Goal: Task Accomplishment & Management: Complete application form

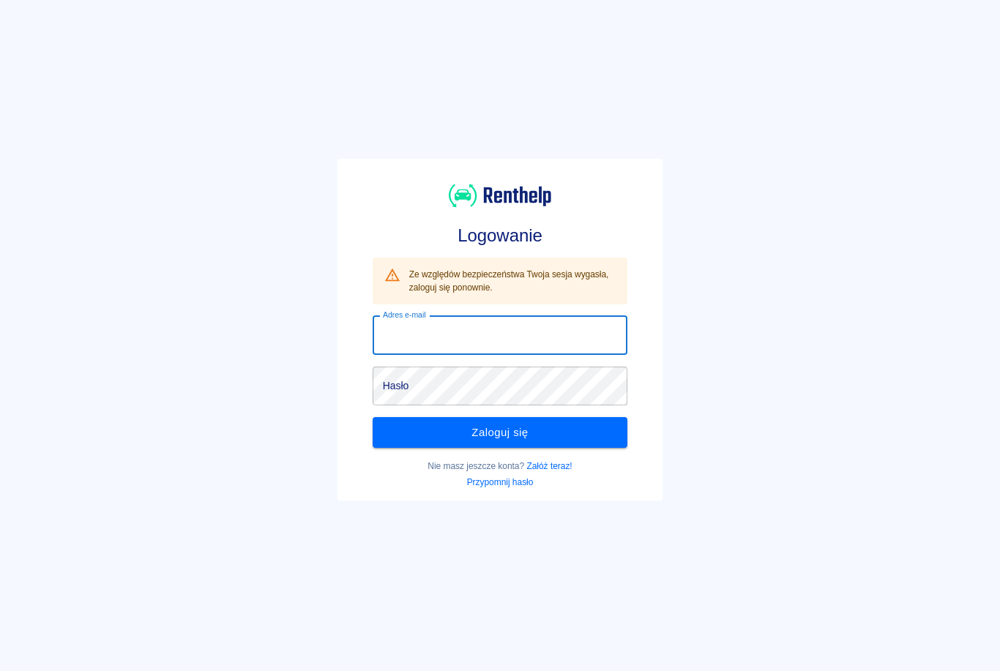
click at [501, 331] on input "Adres e-mail" at bounding box center [500, 335] width 255 height 39
type input "[EMAIL_ADDRESS][DOMAIN_NAME]"
click at [500, 433] on button "Zaloguj się" at bounding box center [500, 432] width 255 height 31
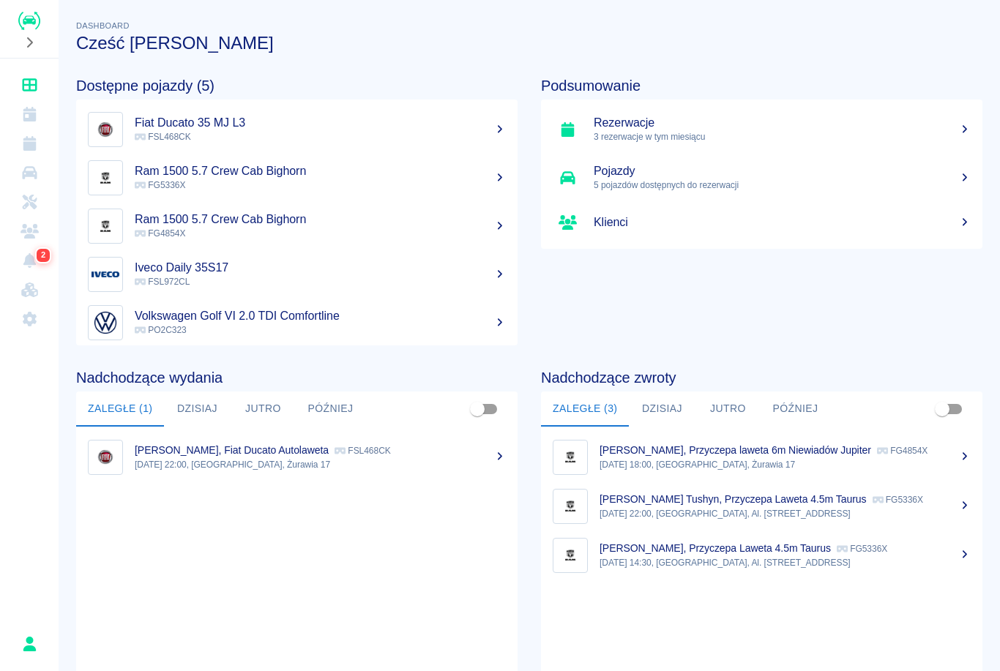
click at [40, 142] on link "Rezerwacje" at bounding box center [29, 143] width 47 height 29
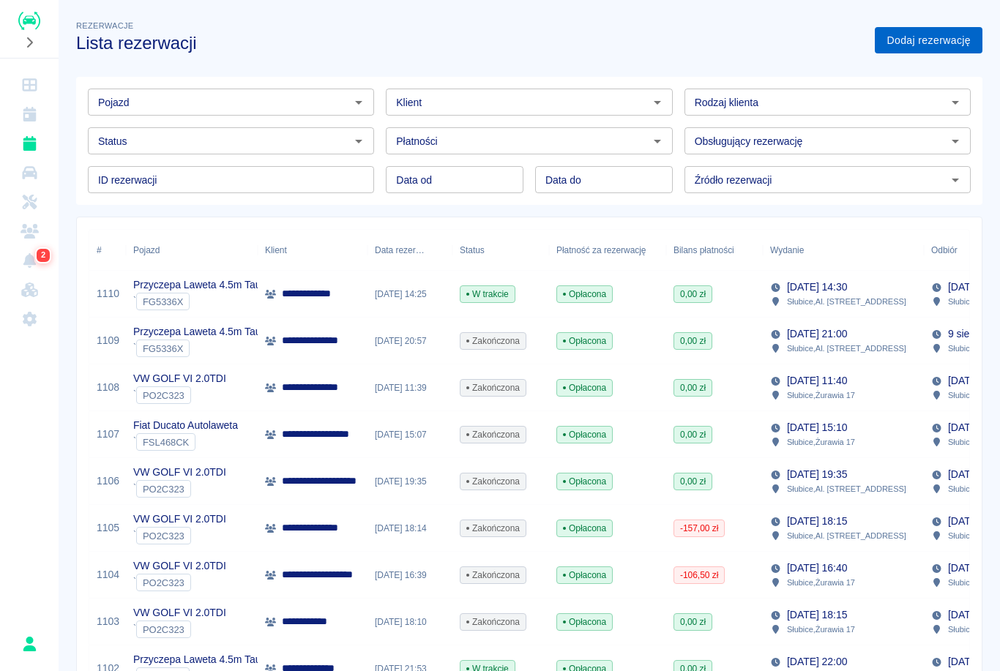
click at [946, 42] on link "Dodaj rezerwację" at bounding box center [929, 40] width 108 height 27
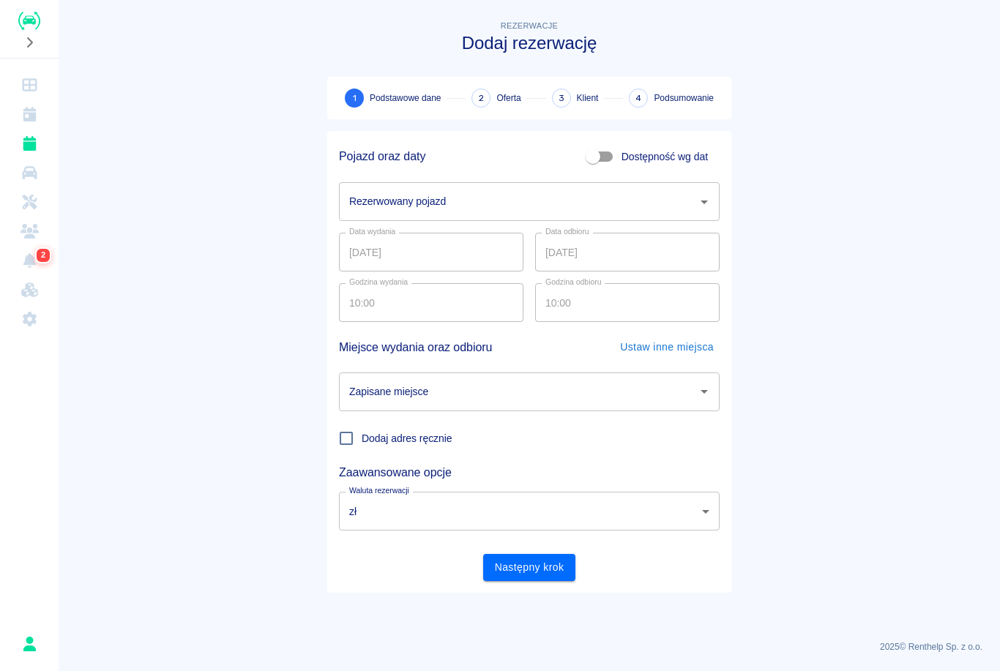
click at [490, 203] on input "Rezerwowany pojazd" at bounding box center [517, 202] width 345 height 26
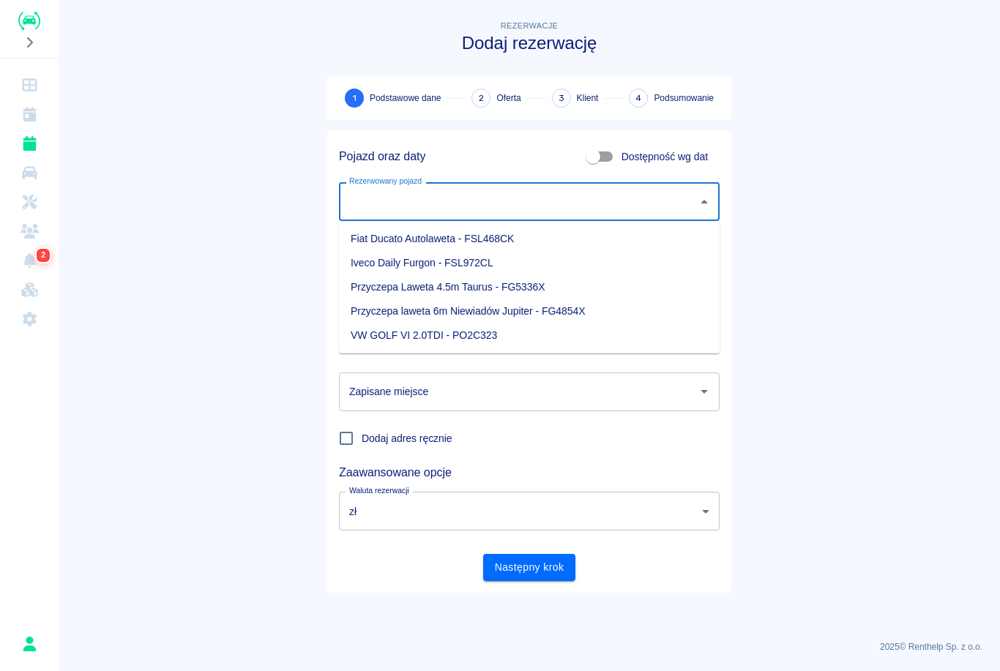
click at [446, 262] on li "Iveco Daily Furgon - FSL972CL" at bounding box center [529, 263] width 381 height 24
type input "Iveco Daily Furgon - FSL972CL"
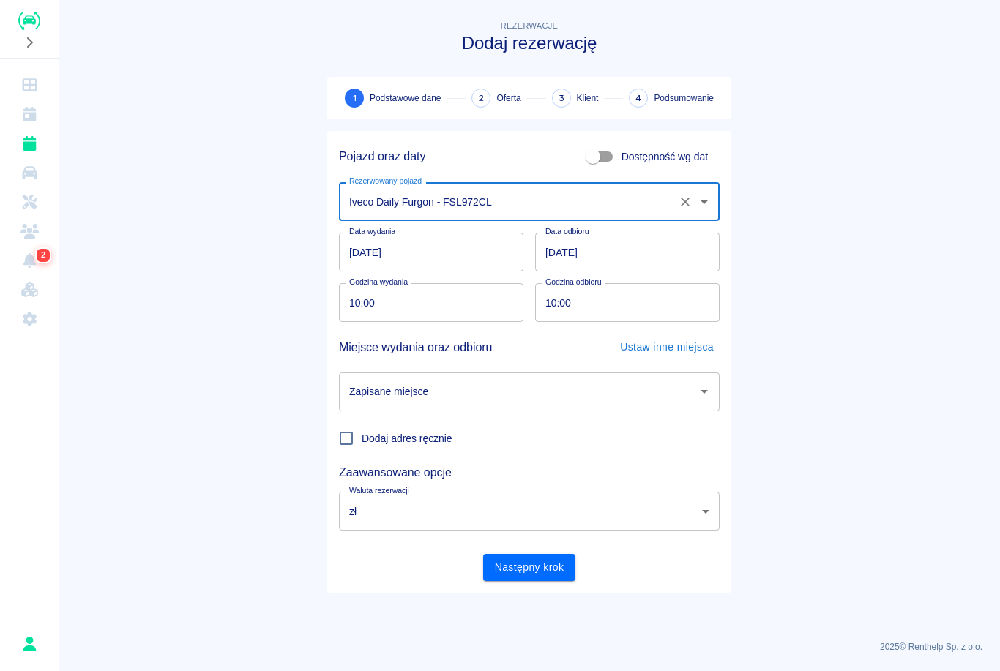
click at [574, 252] on input "[DATE]" at bounding box center [627, 252] width 184 height 39
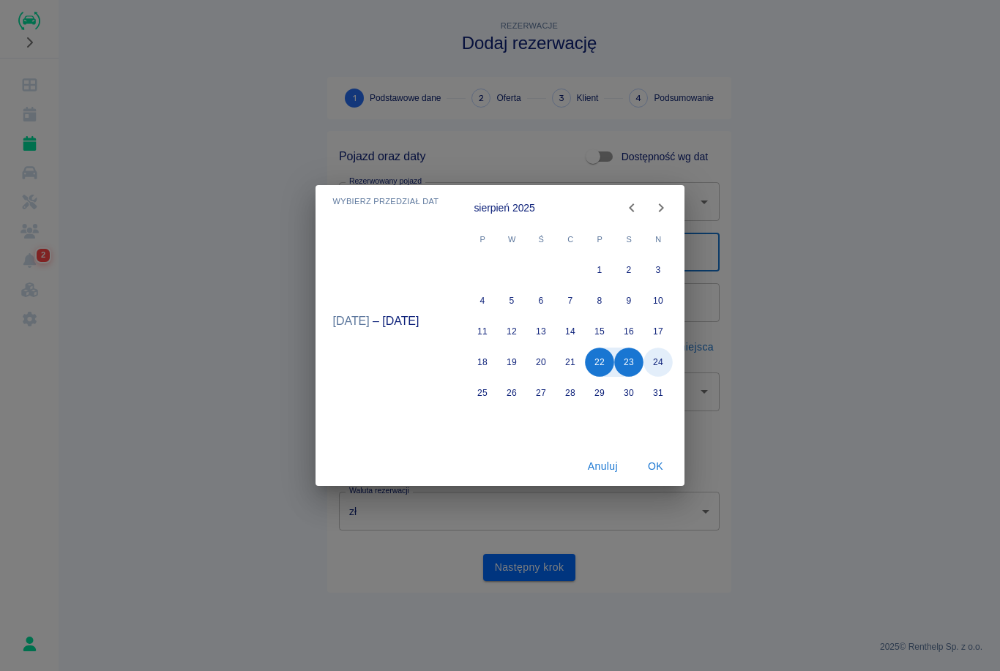
click at [657, 355] on button "24" at bounding box center [658, 362] width 29 height 29
type input "[DATE]"
click at [656, 471] on button "OK" at bounding box center [655, 466] width 47 height 27
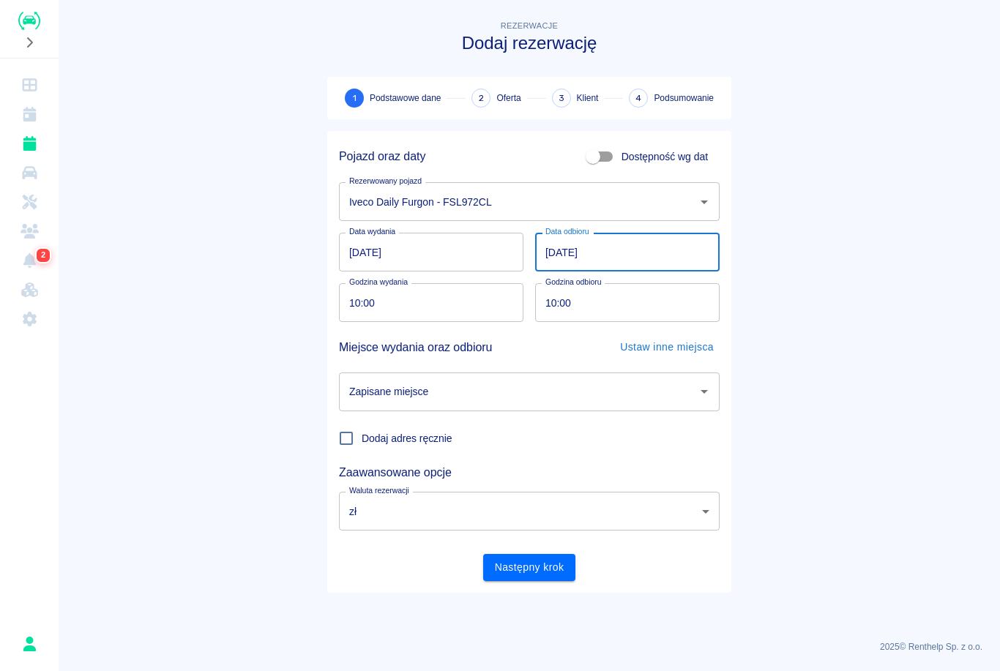
click at [504, 395] on input "Zapisane miejsce" at bounding box center [517, 392] width 345 height 26
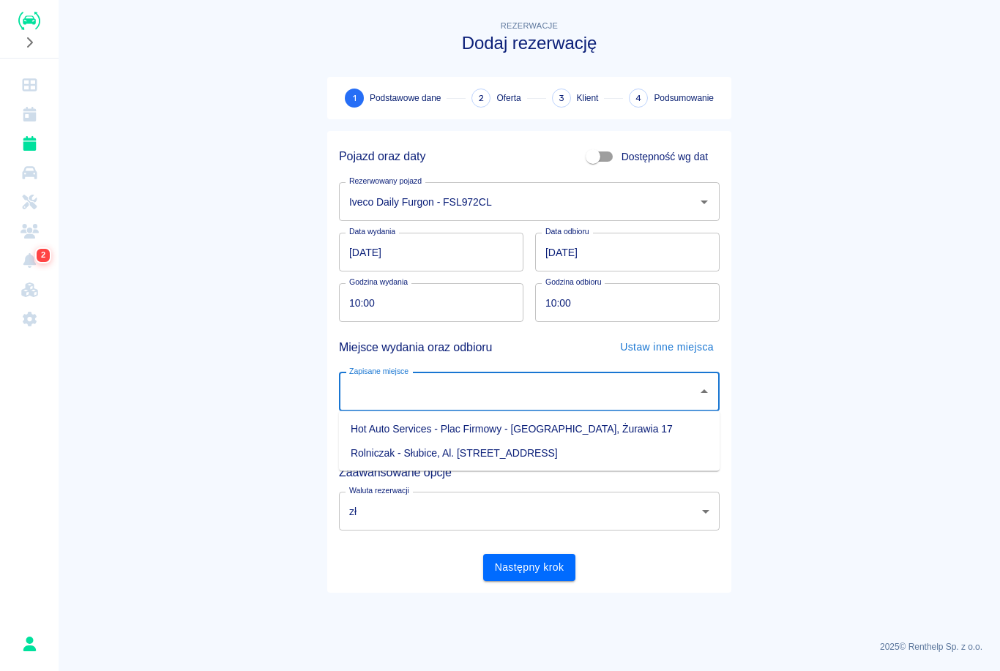
click at [441, 428] on li "Hot Auto Services - Plac Firmowy - [GEOGRAPHIC_DATA], Żurawia 17" at bounding box center [529, 429] width 381 height 24
type input "Hot Auto Services - Plac Firmowy - [GEOGRAPHIC_DATA], Żurawia 17"
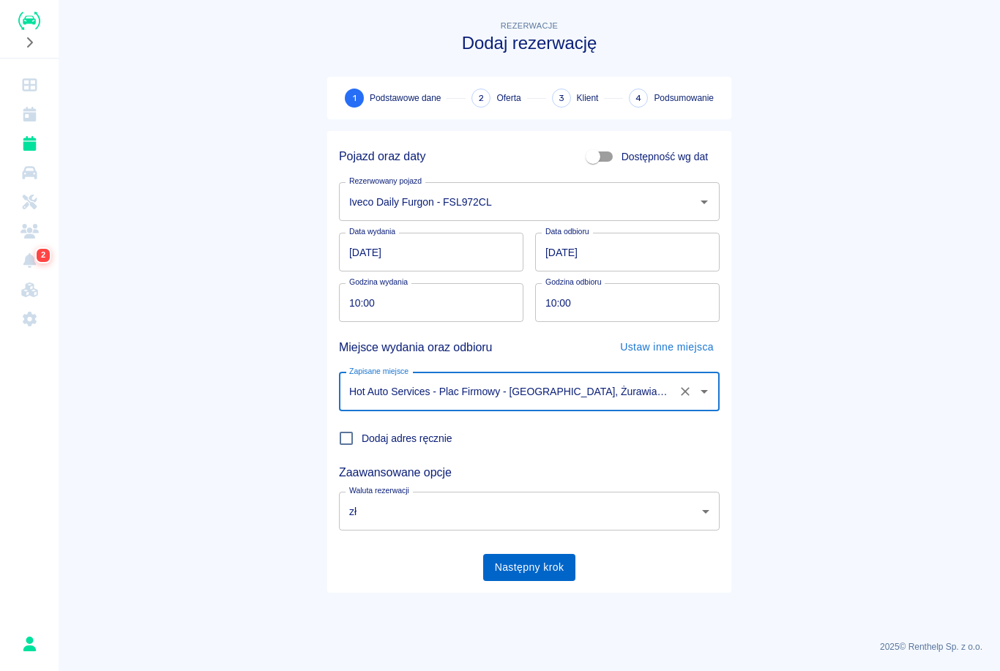
click at [551, 572] on button "Następny krok" at bounding box center [529, 567] width 93 height 27
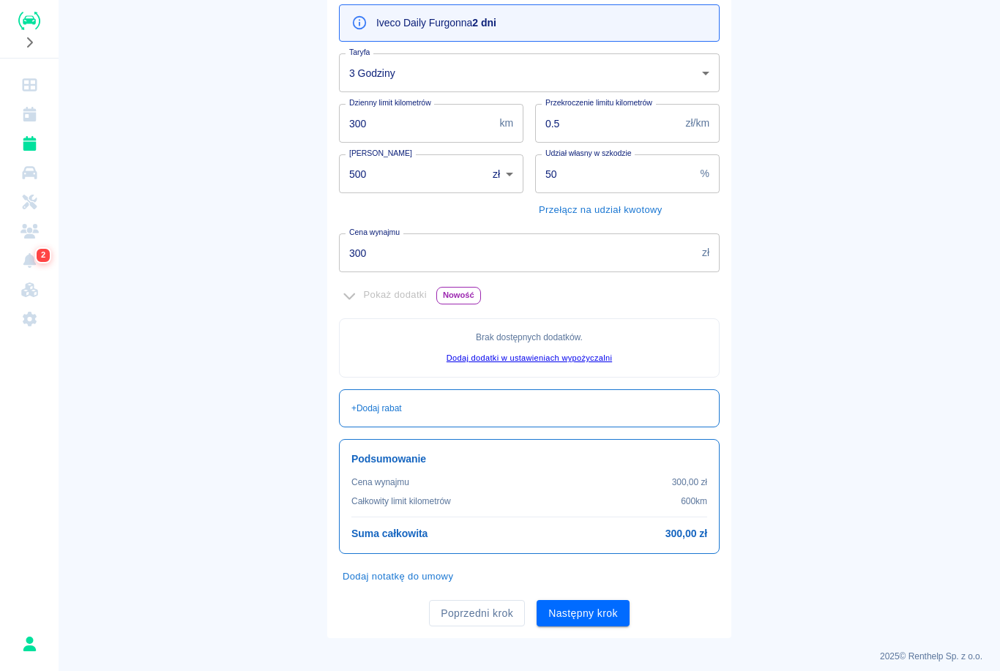
scroll to position [157, 0]
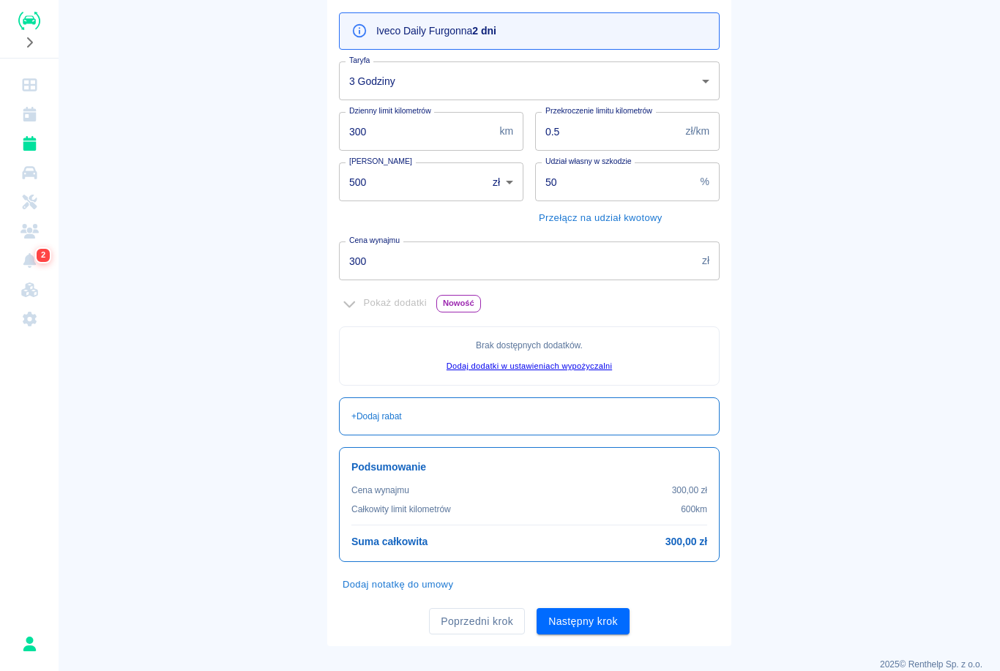
click at [490, 81] on body "Używamy plików Cookies, by zapewnić Ci najlepsze możliwe doświadczenie. Aby dow…" at bounding box center [500, 335] width 1000 height 671
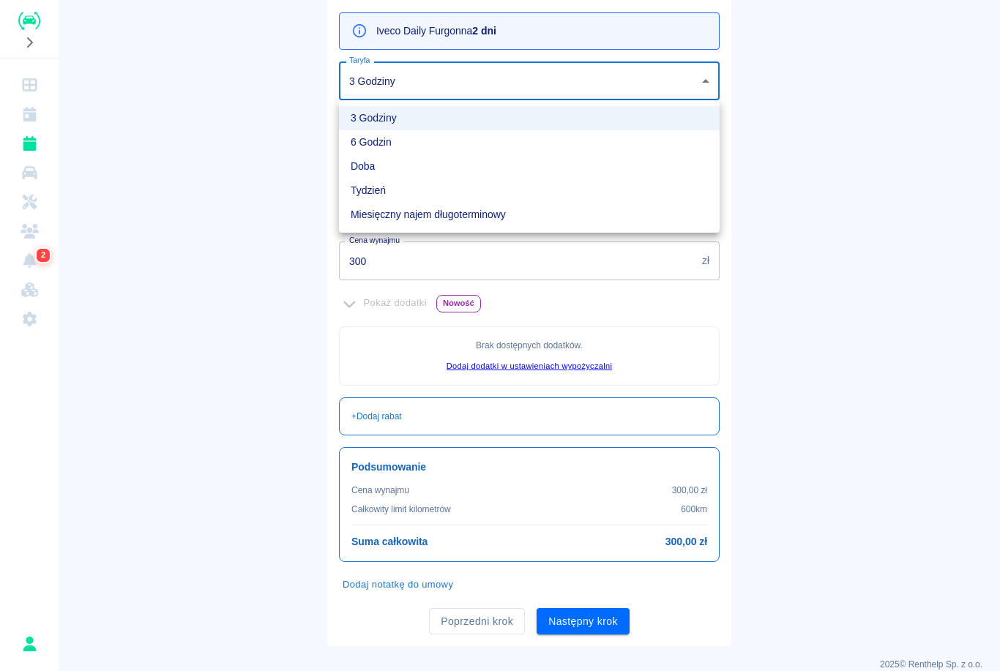
click at [416, 172] on li "Doba" at bounding box center [529, 166] width 381 height 24
type input "841012d6-64cc-465a-9200-a07877f24dad"
type input "500"
type input "700"
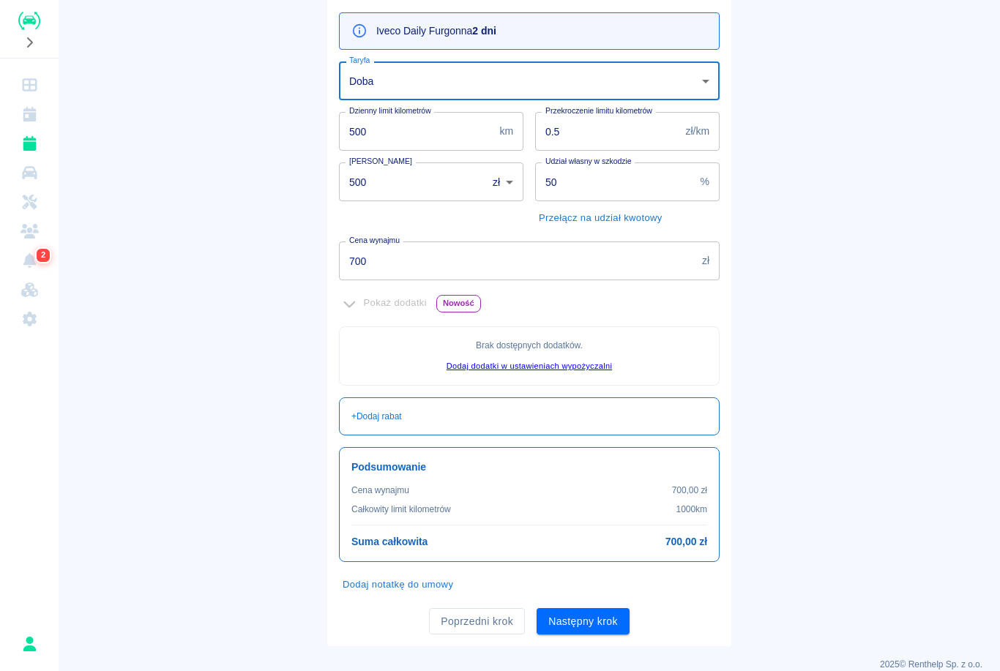
click at [605, 175] on input "50" at bounding box center [615, 181] width 160 height 39
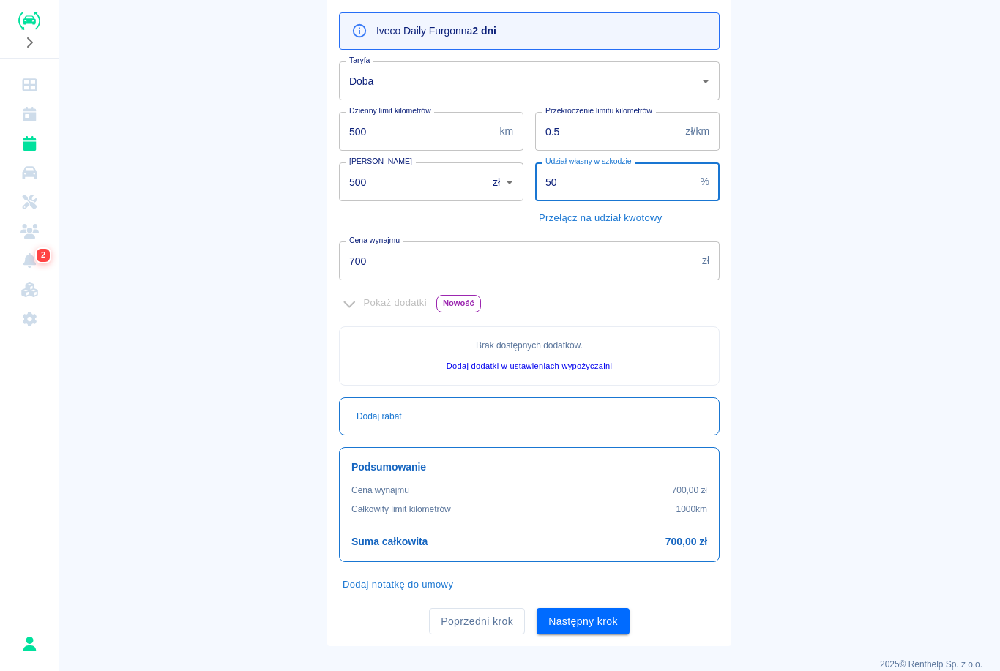
type input "5"
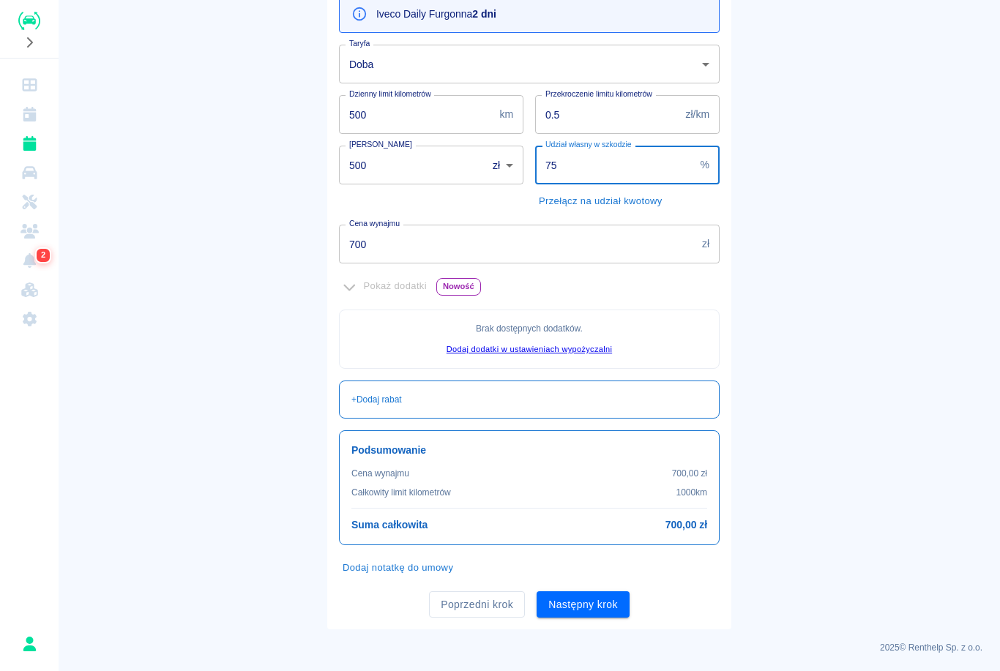
scroll to position [173, 0]
type input "75"
click at [368, 292] on div "Pokaż dodatki Nowość" at bounding box center [529, 287] width 381 height 23
click at [504, 245] on input "700" at bounding box center [517, 244] width 357 height 39
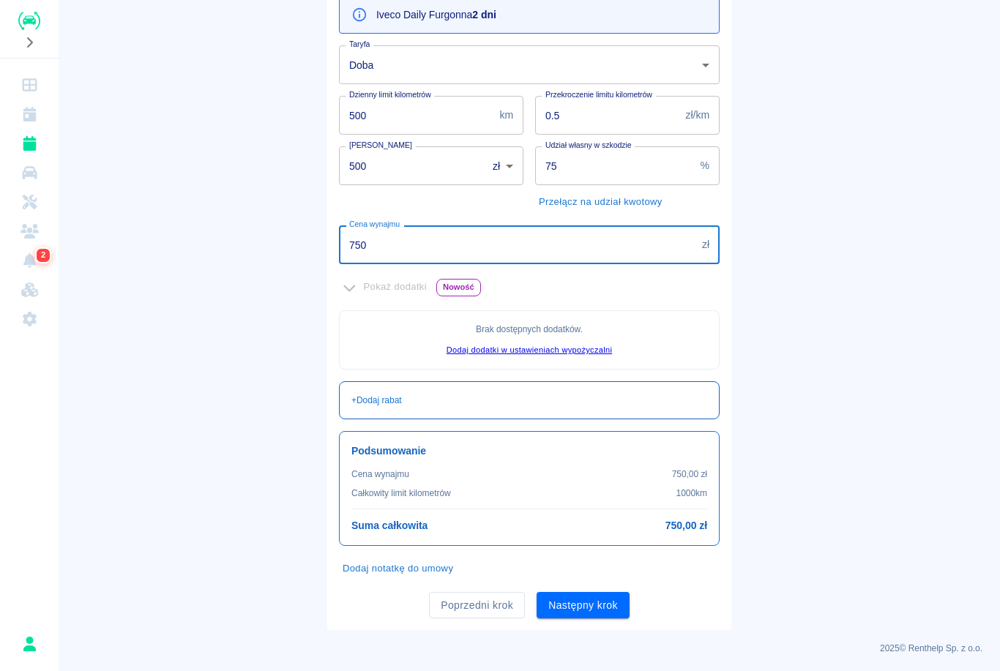
type input "750"
click at [496, 397] on div "+ Dodaj rabat" at bounding box center [529, 400] width 356 height 13
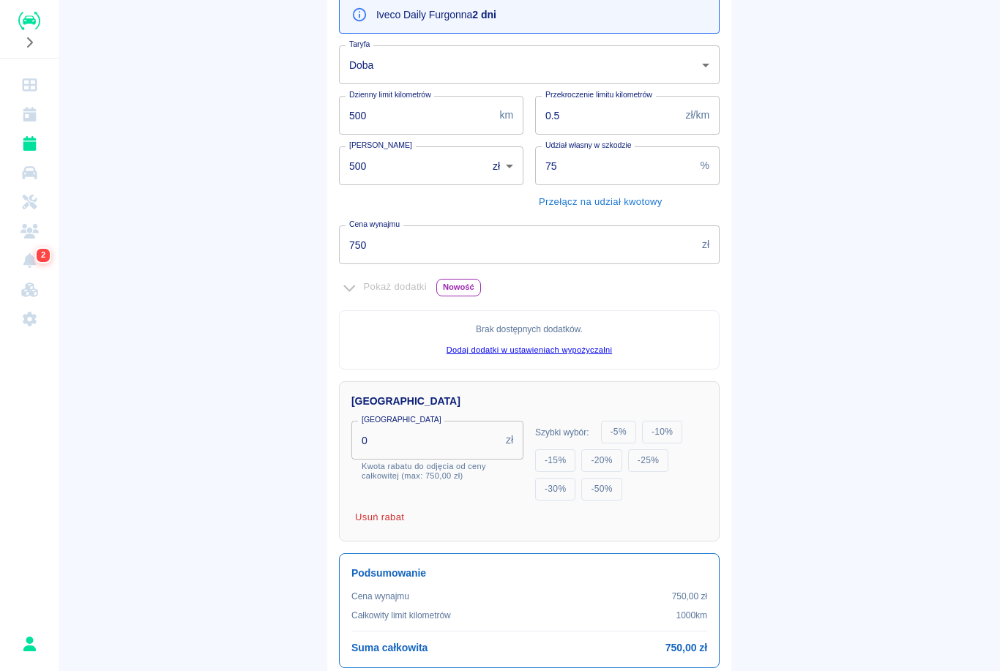
click at [438, 435] on input "0" at bounding box center [425, 440] width 149 height 39
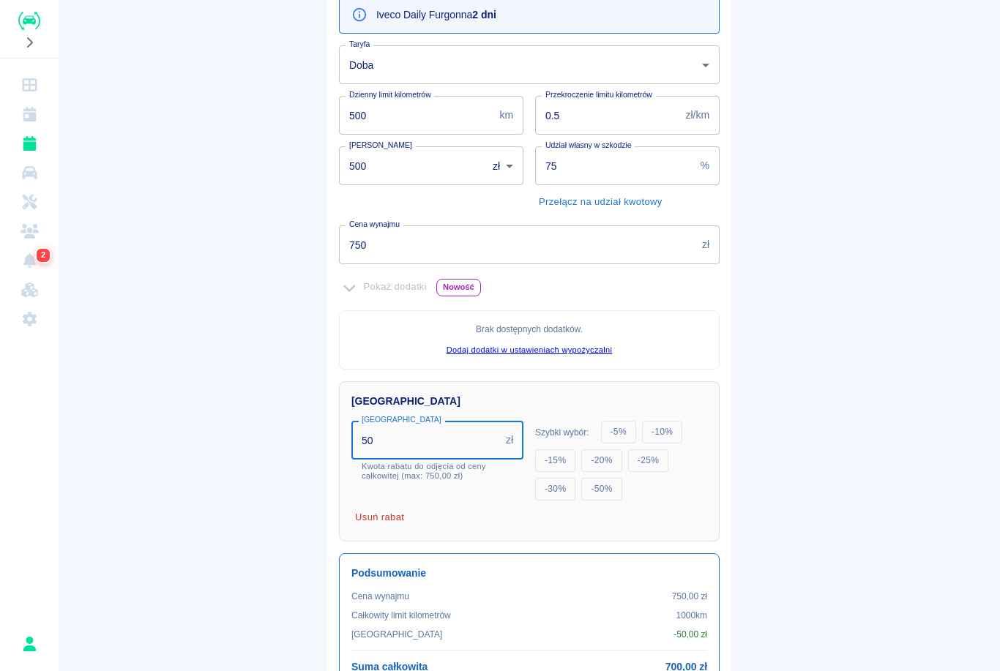
type input "50"
click at [797, 463] on main "Rezerwacje Dodaj rezerwację Podstawowe dane 2 Oferta 3 Klient 4 Podsumowanie Of…" at bounding box center [529, 308] width 941 height 927
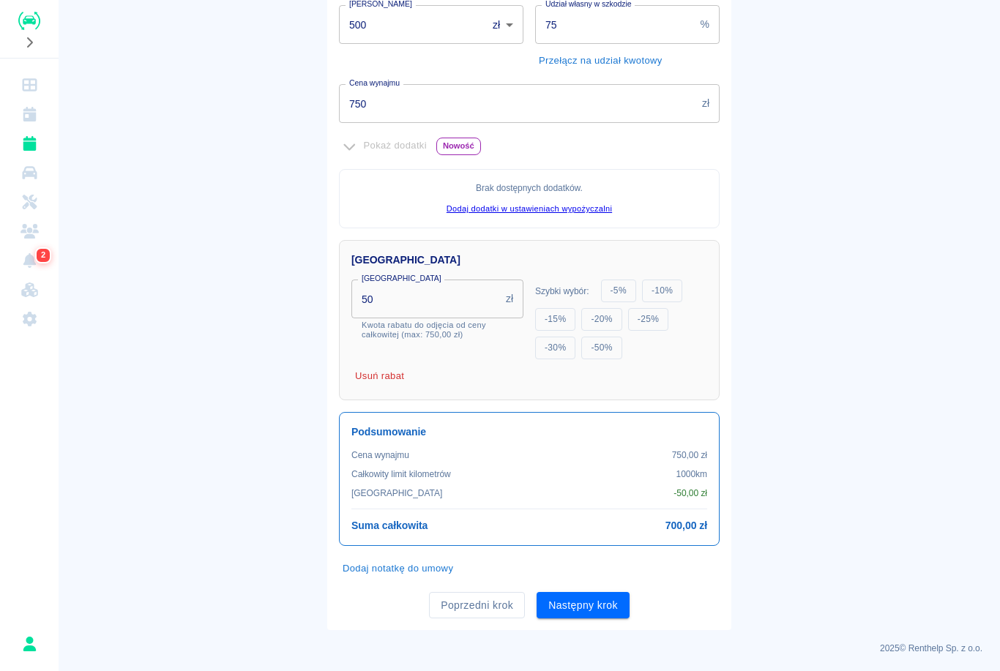
scroll to position [313, 0]
click at [416, 566] on button "Dodaj notatkę do umowy" at bounding box center [398, 569] width 118 height 23
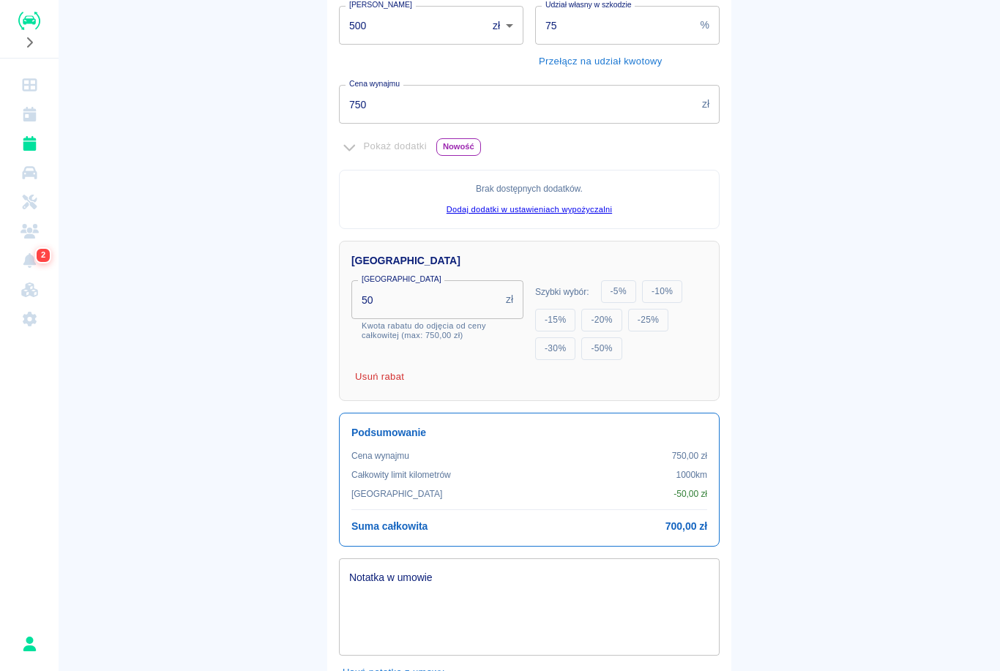
click at [568, 609] on textarea "Notatka w umowie" at bounding box center [529, 606] width 360 height 73
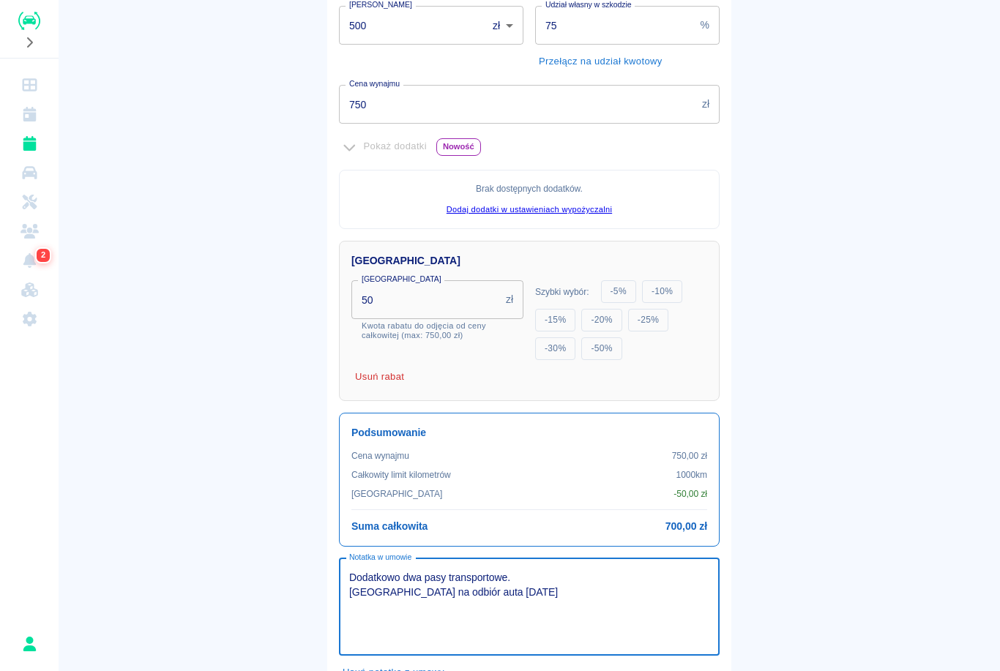
type textarea "Dodatkowo dwa pasy transportowe. [GEOGRAPHIC_DATA] na odbiór auta [DATE]."
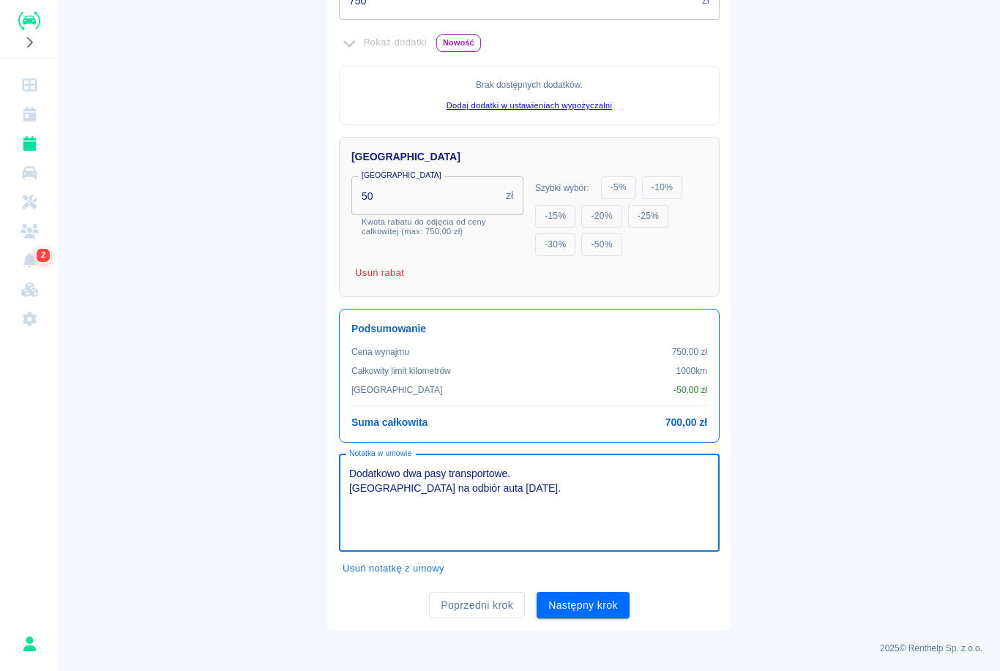
scroll to position [416, 0]
click at [594, 602] on button "Następny krok" at bounding box center [582, 606] width 93 height 27
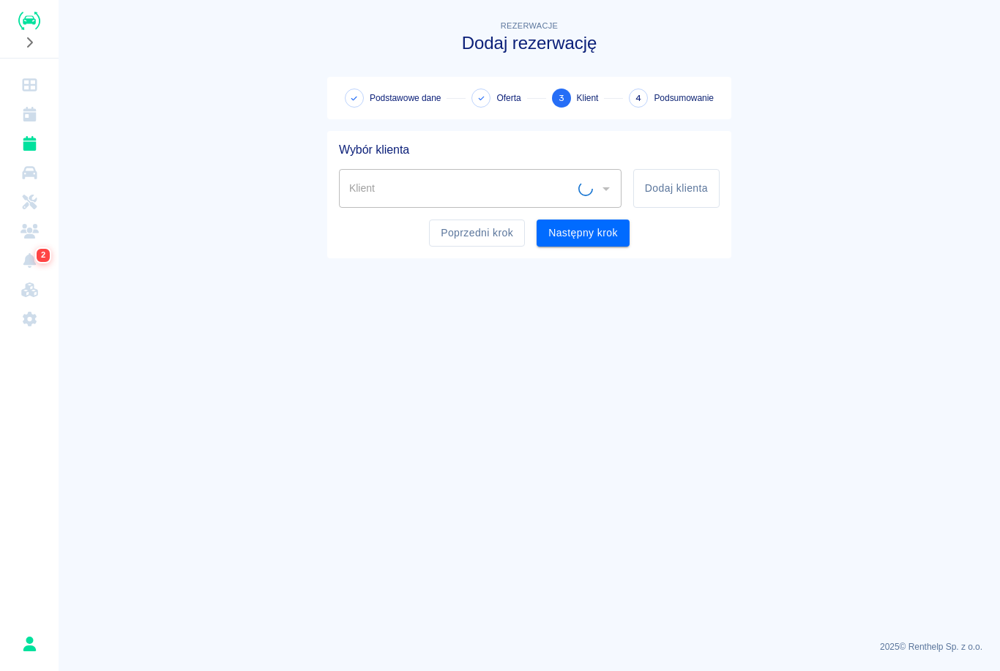
scroll to position [0, 0]
click at [683, 193] on button "Dodaj klienta" at bounding box center [676, 188] width 86 height 39
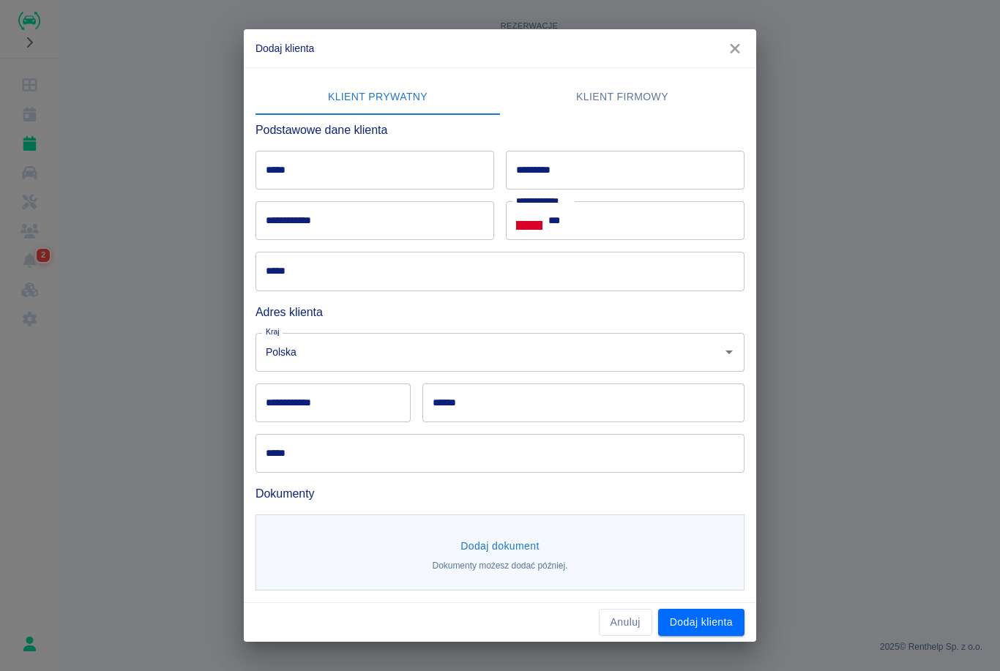
click at [391, 160] on input "*****" at bounding box center [374, 170] width 239 height 39
type input "********"
click at [583, 168] on input "*********" at bounding box center [625, 170] width 239 height 39
type input "*********"
click at [381, 223] on input "**********" at bounding box center [374, 220] width 239 height 39
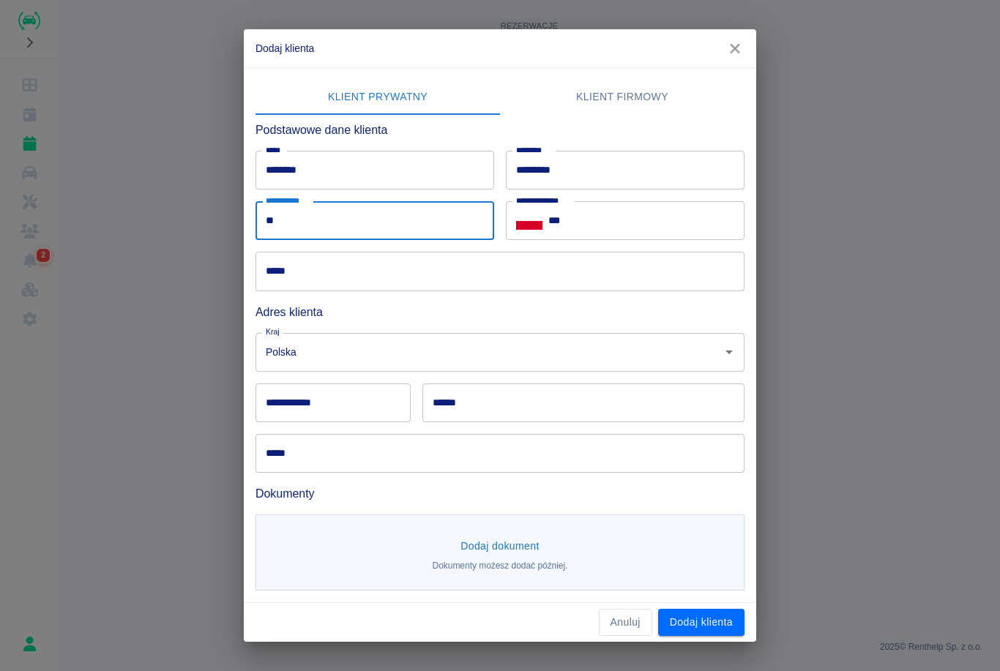
type input "*"
type input "**********"
click at [625, 216] on input "***" at bounding box center [646, 220] width 196 height 39
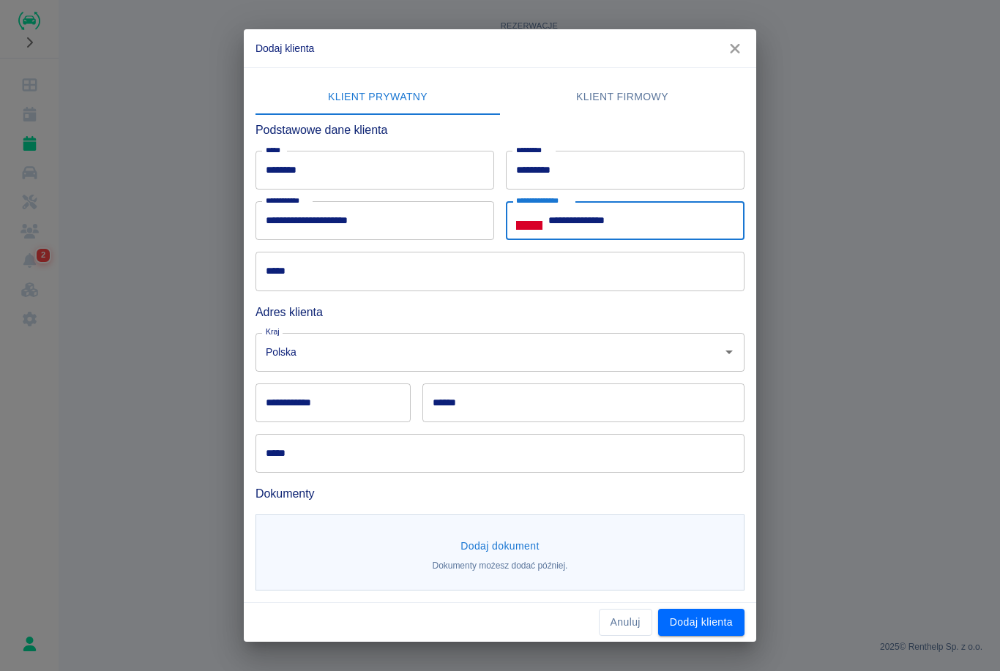
type input "**********"
click at [354, 268] on input "*****" at bounding box center [499, 271] width 489 height 39
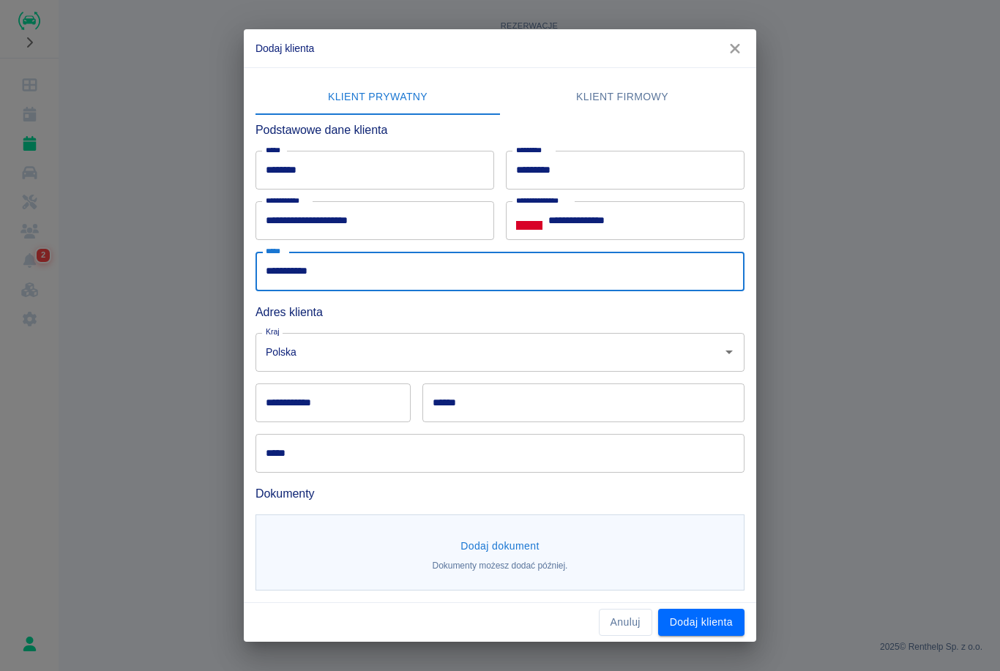
type input "**********"
click at [348, 406] on input "**********" at bounding box center [332, 403] width 155 height 39
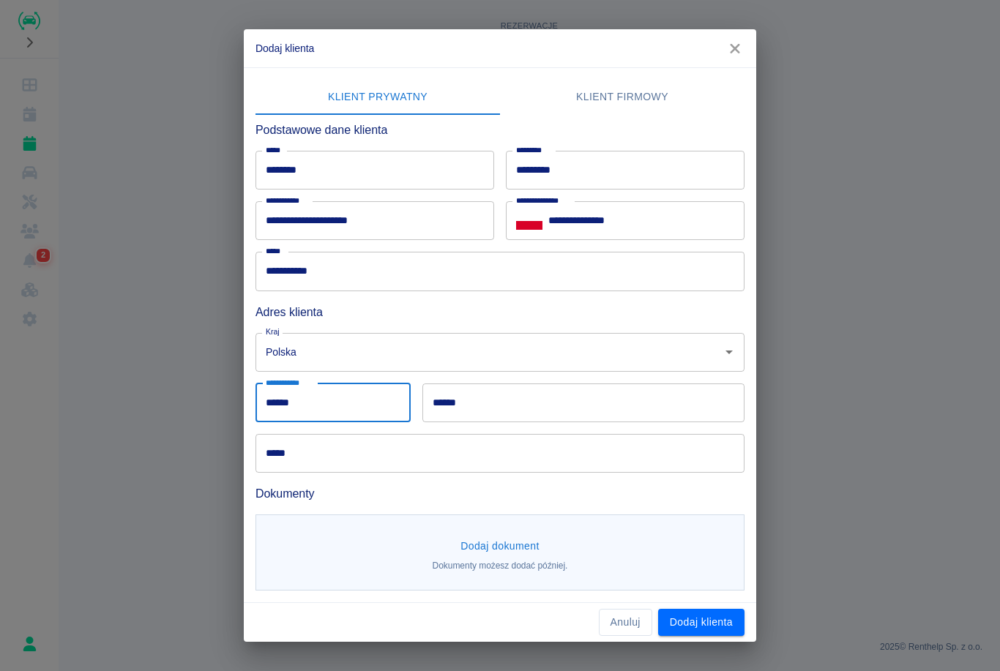
type input "******"
click at [526, 408] on input "******" at bounding box center [583, 403] width 322 height 39
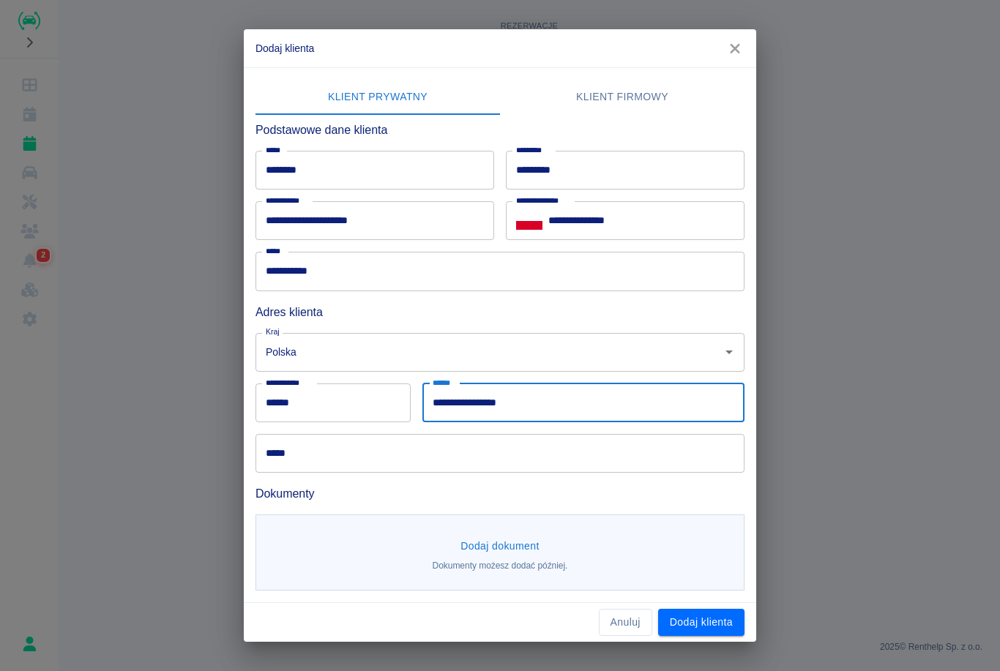
type input "**********"
click at [394, 457] on input "*****" at bounding box center [499, 453] width 489 height 39
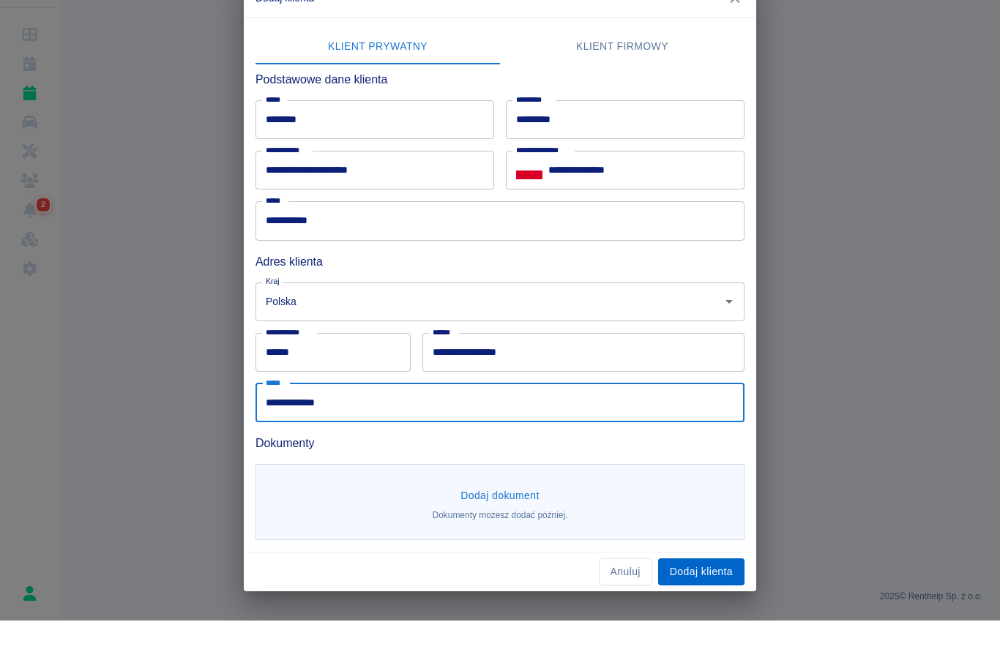
type input "**********"
click at [721, 609] on button "Dodaj klienta" at bounding box center [701, 622] width 86 height 27
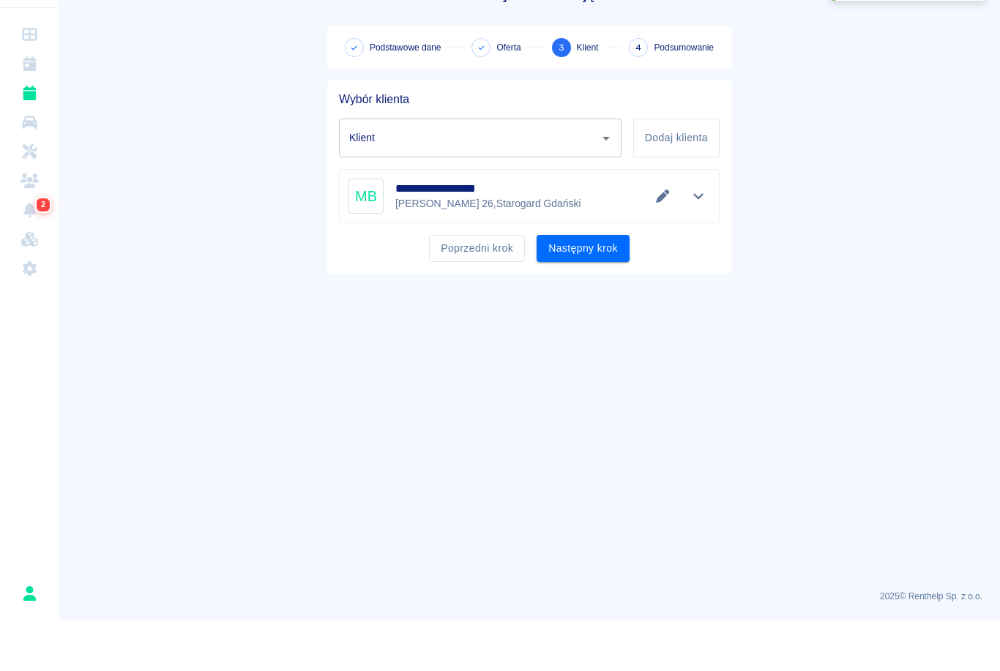
type input "[PERSON_NAME] ([PHONE_NUMBER])"
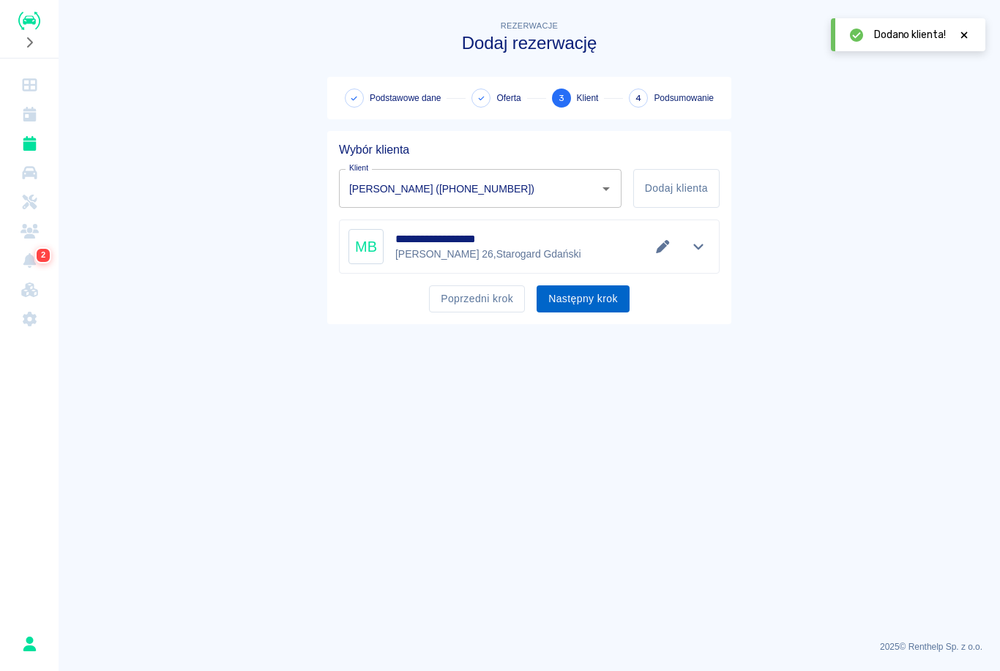
click at [596, 307] on button "Następny krok" at bounding box center [582, 298] width 93 height 27
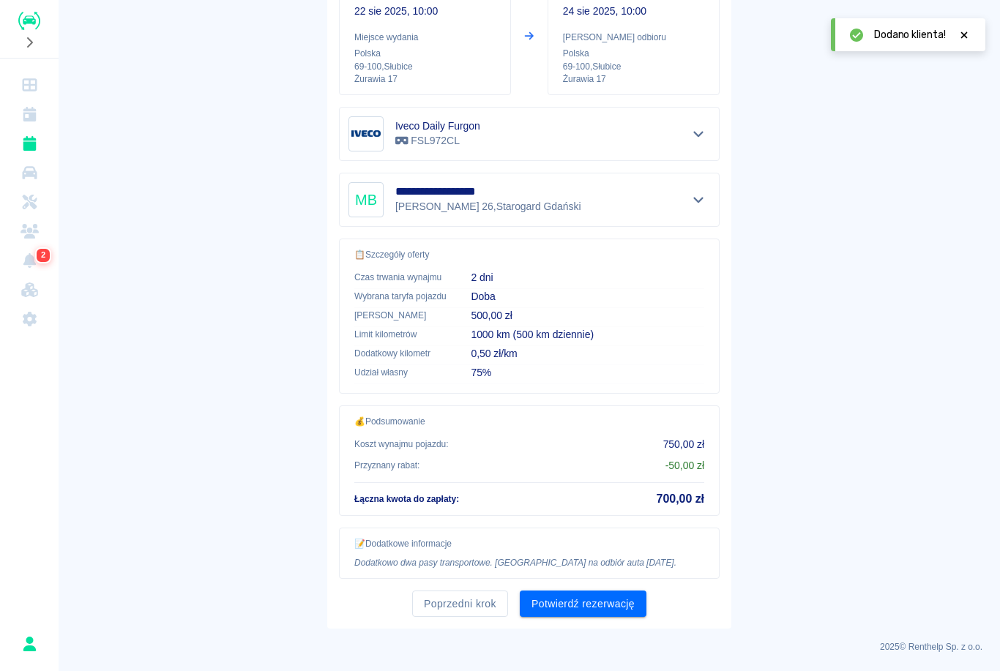
scroll to position [190, 0]
click at [595, 609] on button "Potwierdź rezerwację" at bounding box center [583, 604] width 127 height 27
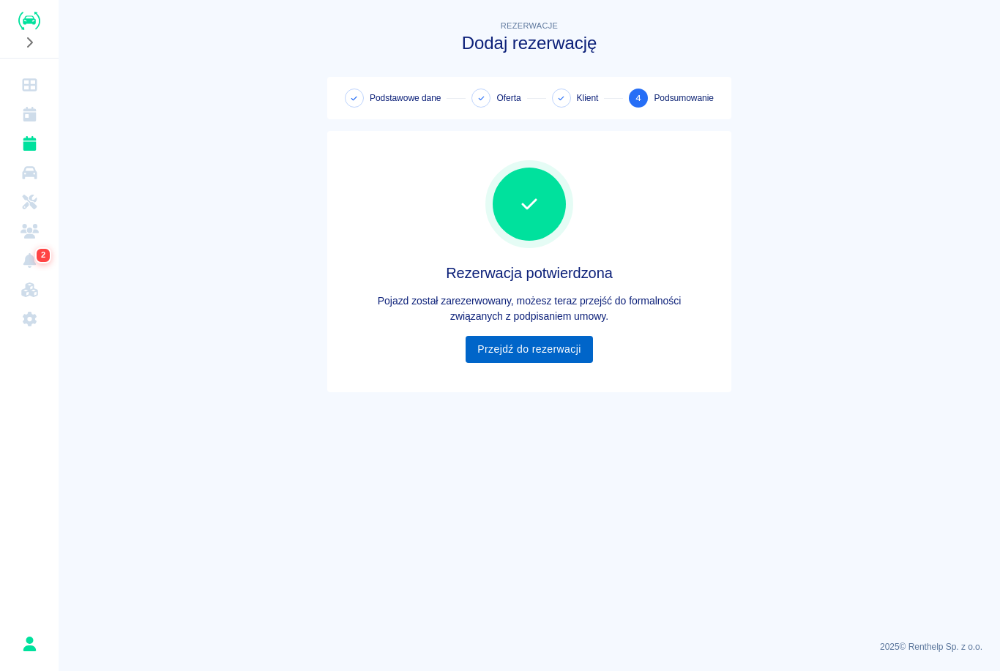
click at [527, 358] on link "Przejdź do rezerwacji" at bounding box center [528, 349] width 127 height 27
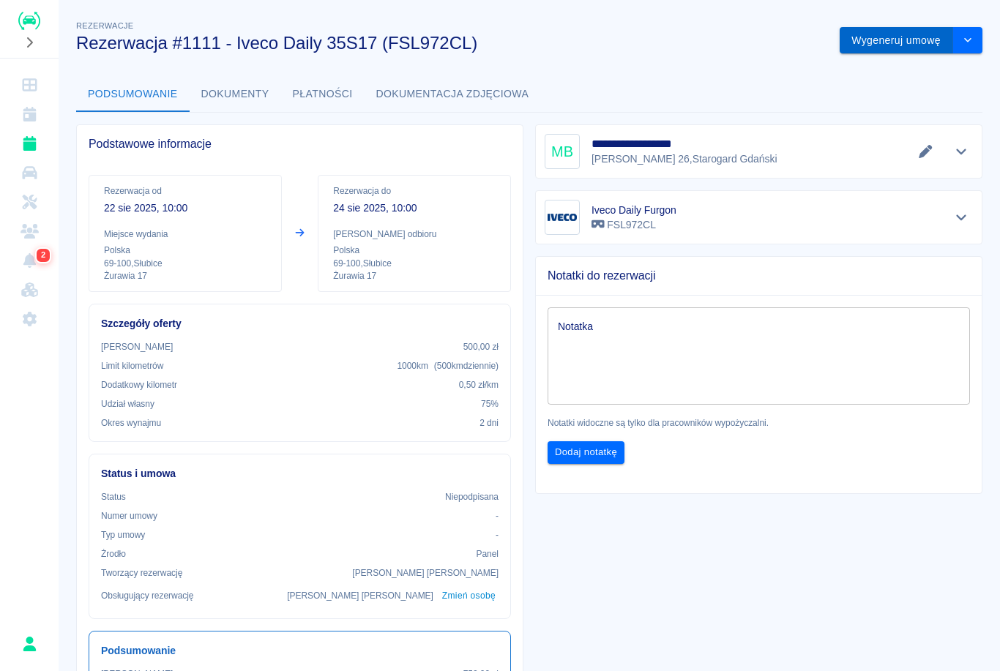
click at [891, 51] on button "Wygeneruj umowę" at bounding box center [896, 40] width 113 height 27
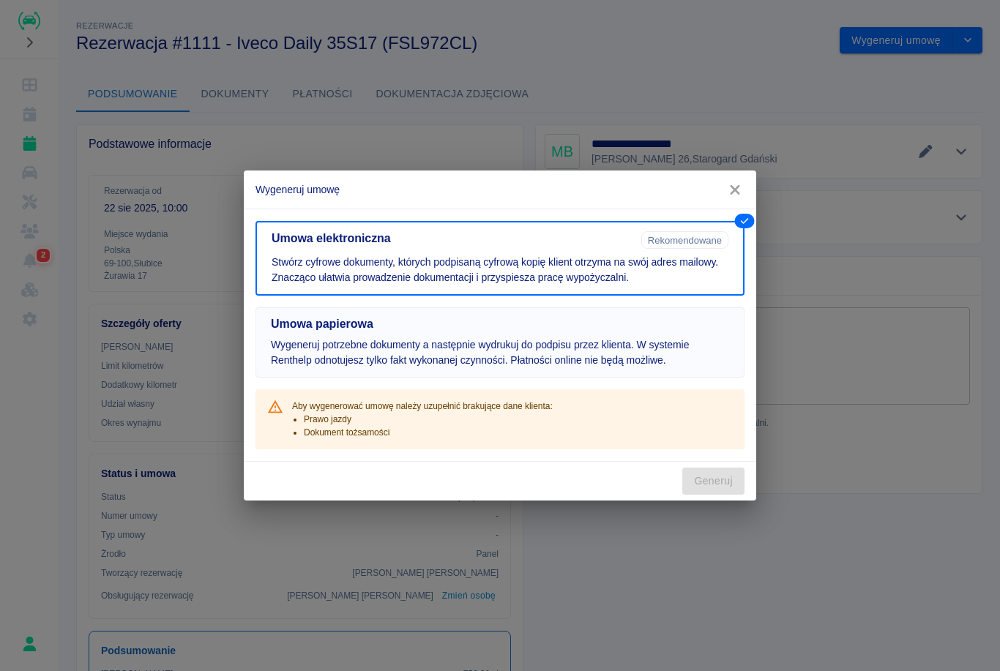
click at [614, 331] on h5 "Umowa papierowa" at bounding box center [500, 324] width 458 height 15
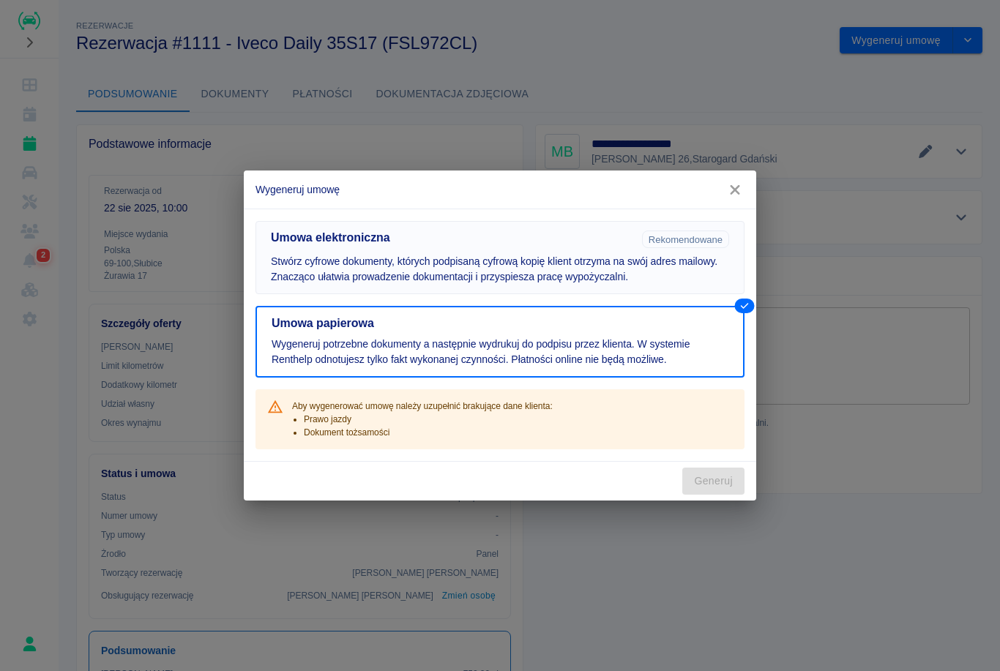
click at [668, 274] on p "Stwórz cyfrowe dokumenty, których podpisaną cyfrową kopię klient otrzyma na swó…" at bounding box center [500, 269] width 458 height 31
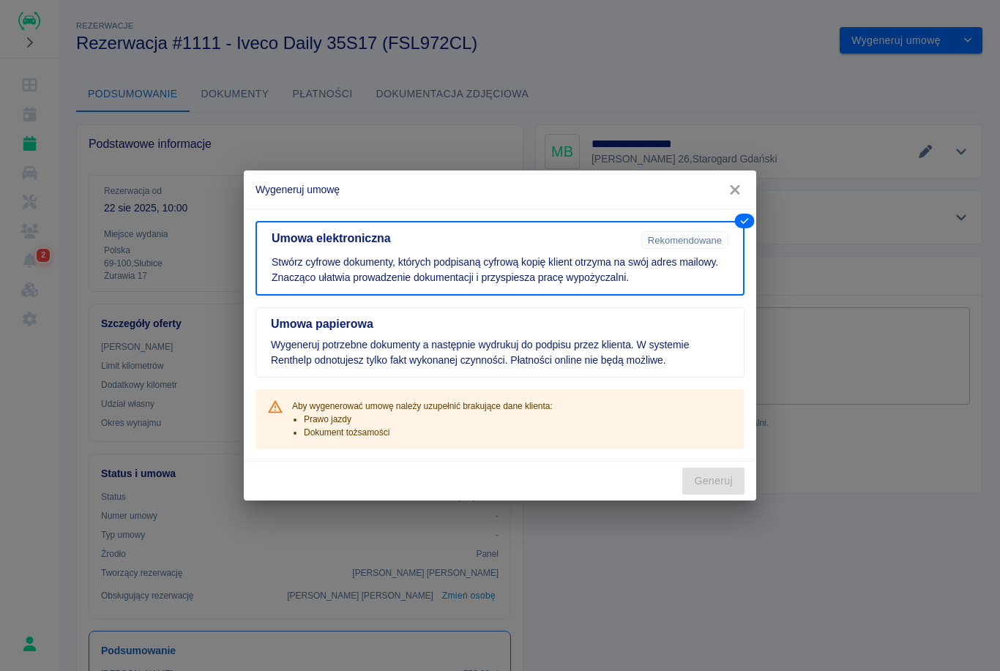
click at [706, 488] on div "Generuj" at bounding box center [500, 481] width 512 height 39
click at [740, 198] on button "button" at bounding box center [734, 189] width 31 height 27
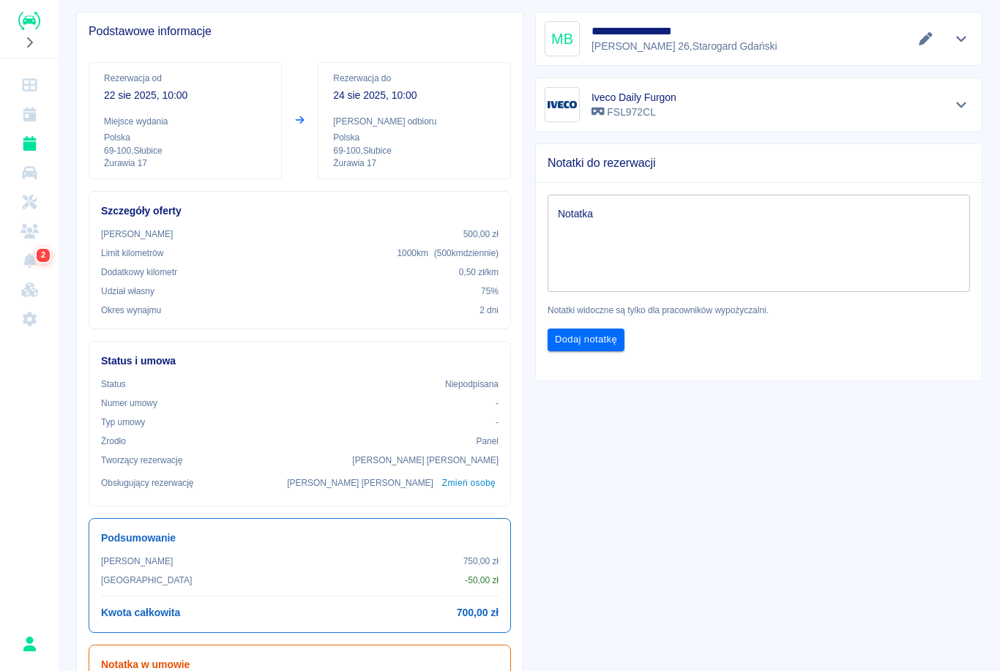
scroll to position [115, 0]
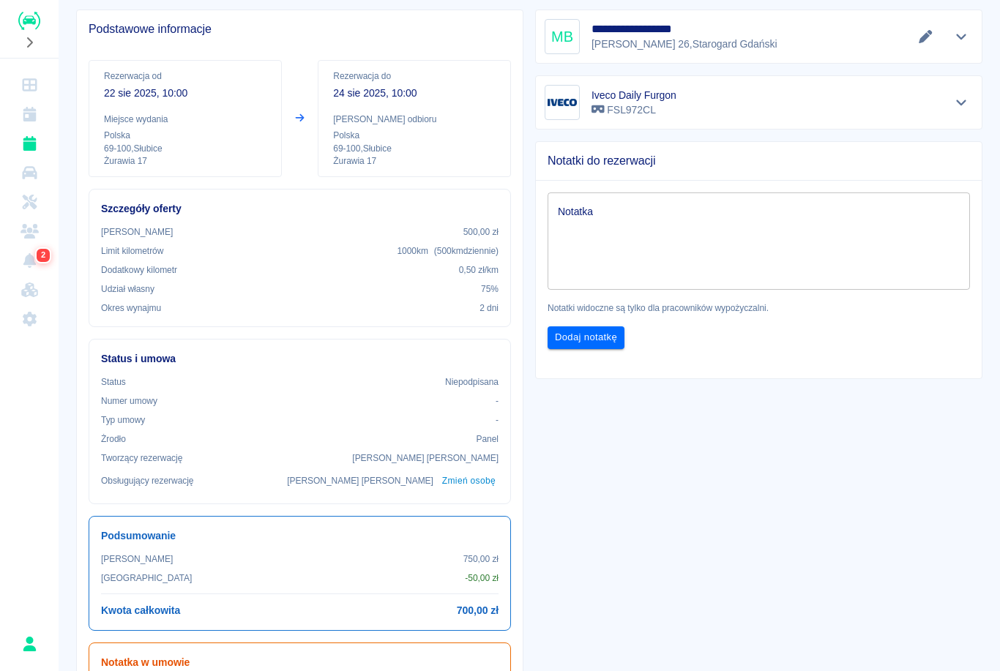
click at [966, 41] on icon "Pokaż szczegóły" at bounding box center [961, 36] width 17 height 13
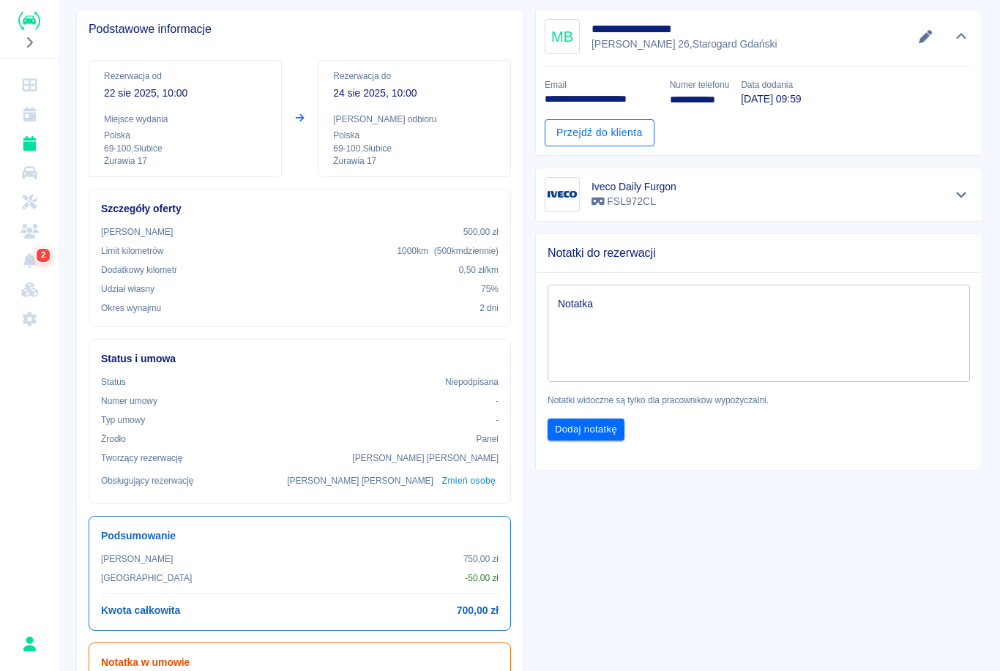
click at [630, 132] on link "Przejdź do klienta" at bounding box center [600, 132] width 110 height 27
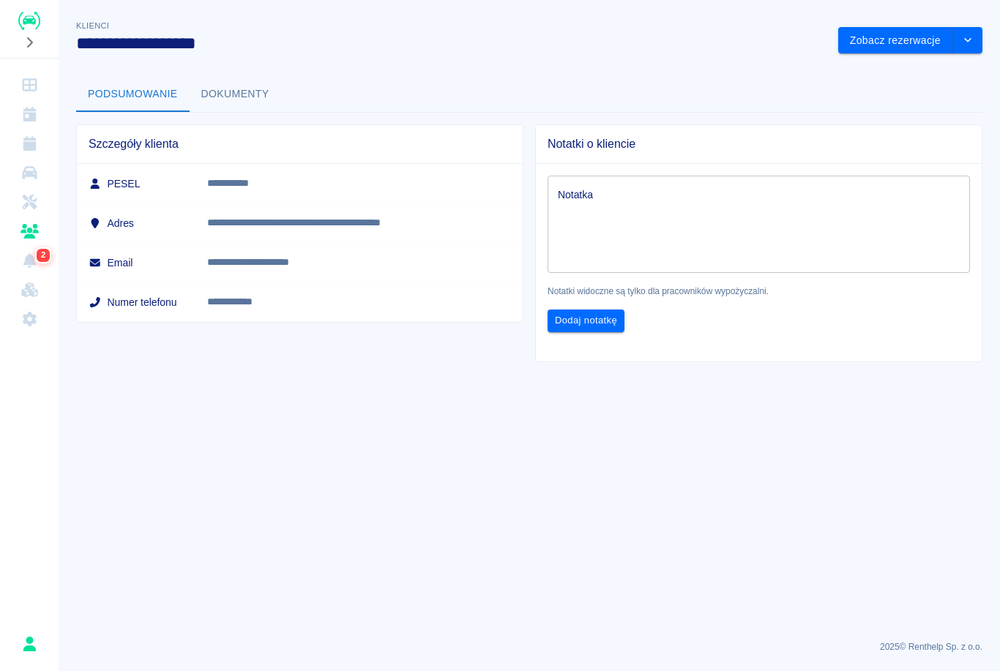
click at [234, 102] on button "Dokumenty" at bounding box center [235, 94] width 91 height 35
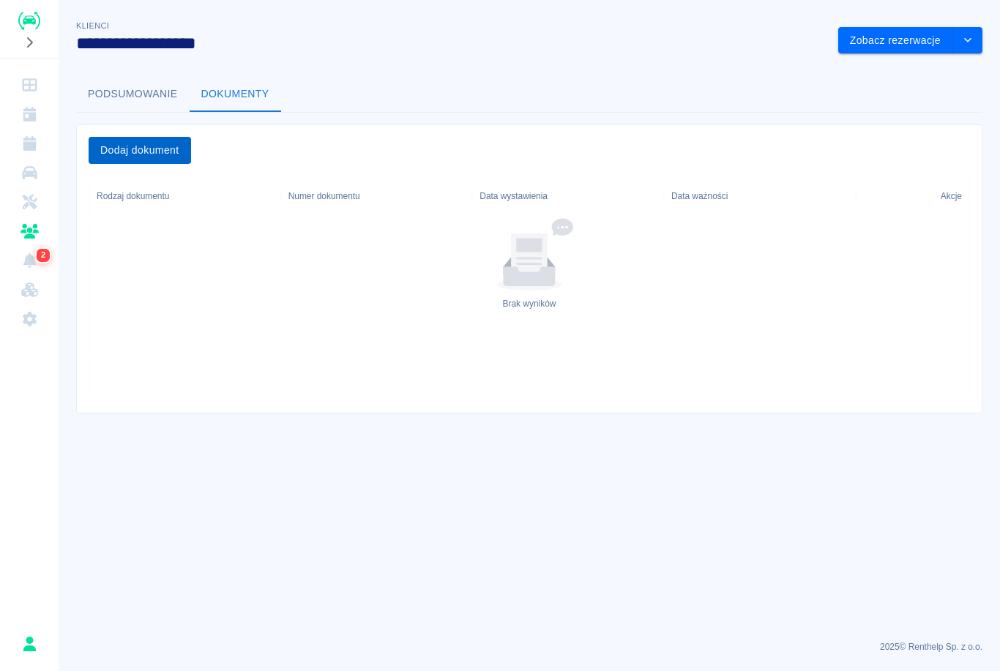
click at [182, 149] on button "Dodaj dokument" at bounding box center [140, 150] width 102 height 27
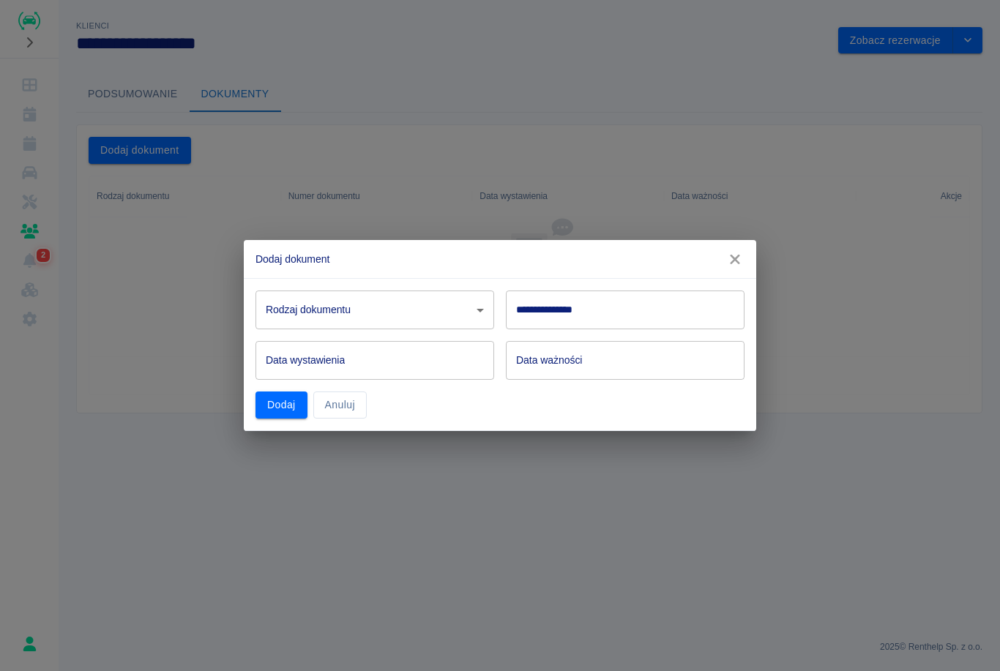
click at [392, 318] on body "**********" at bounding box center [500, 335] width 1000 height 671
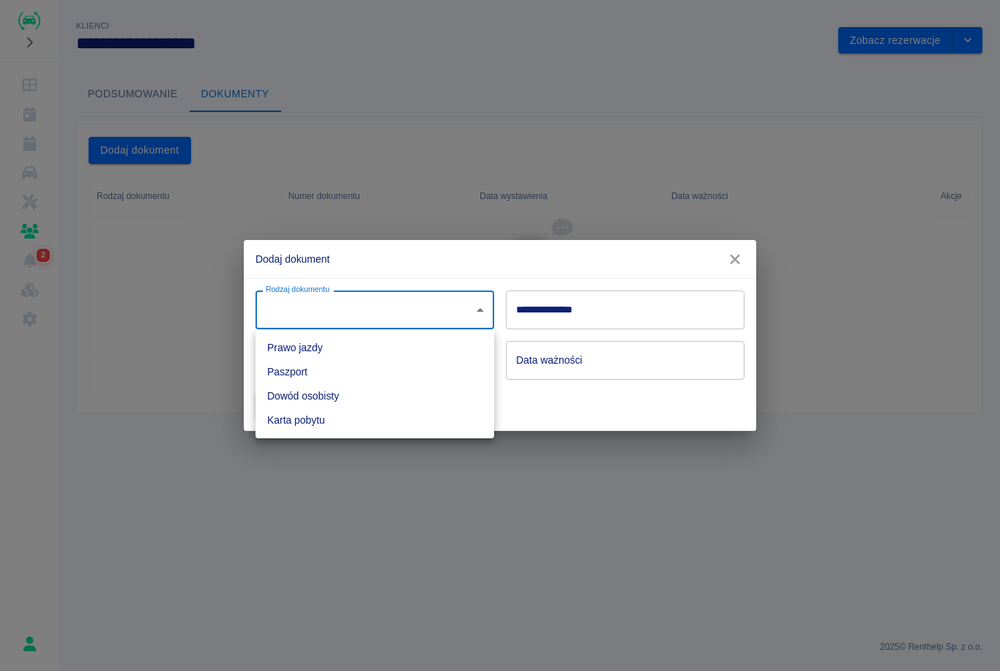
click at [345, 404] on li "Dowód osobisty" at bounding box center [374, 396] width 239 height 24
type input "id"
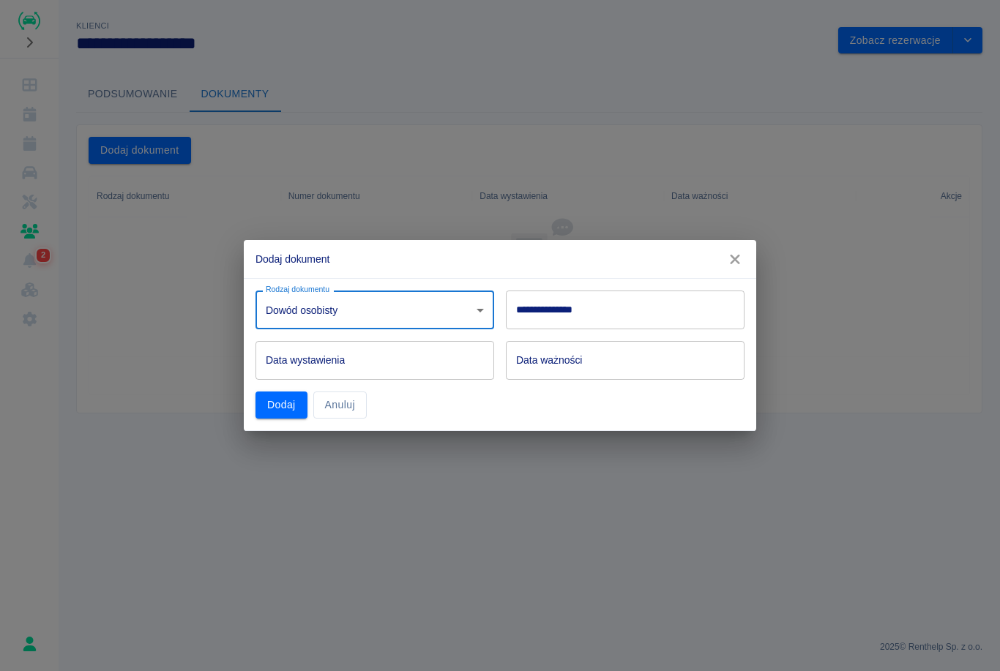
click at [579, 318] on input "**********" at bounding box center [625, 310] width 239 height 39
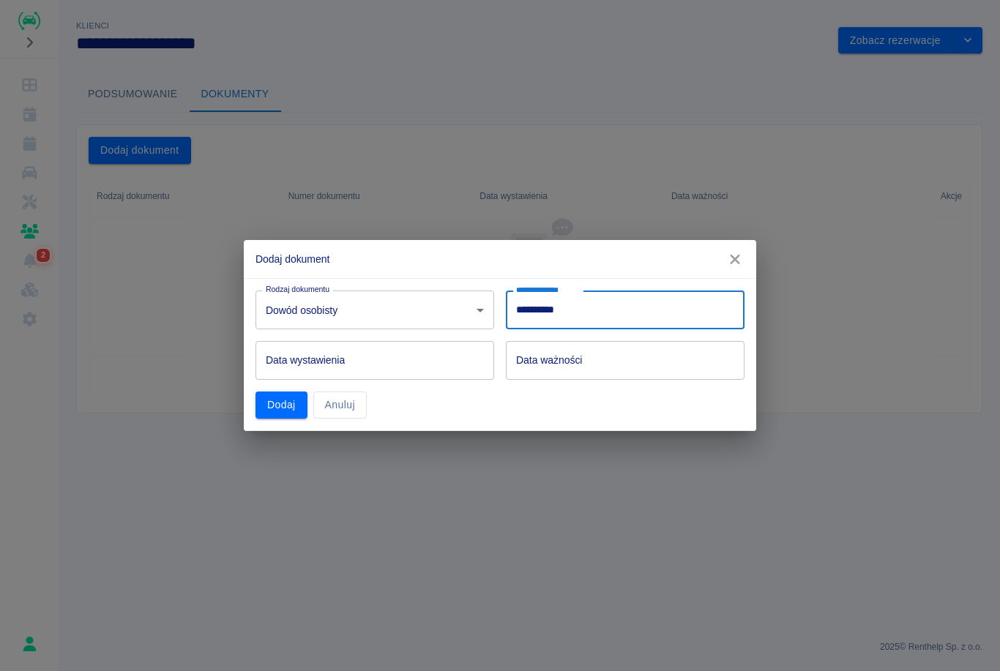
type input "**********"
click at [367, 353] on input "Data wystawienia" at bounding box center [369, 360] width 228 height 39
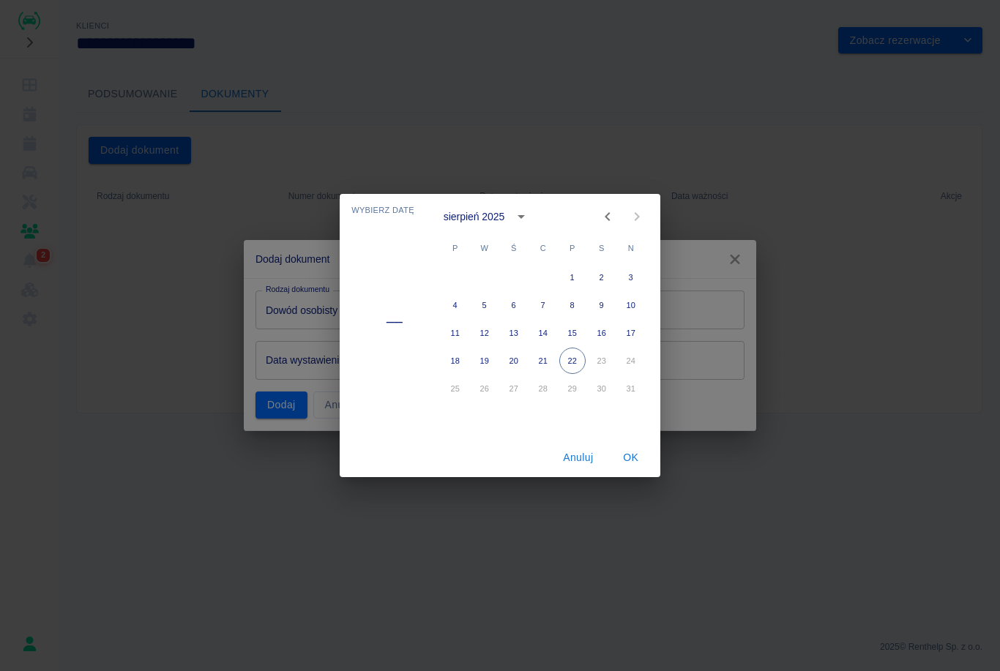
click at [611, 212] on icon "Previous month" at bounding box center [608, 217] width 18 height 18
click at [610, 211] on icon "Previous month" at bounding box center [608, 217] width 18 height 18
click at [609, 220] on icon "Previous month" at bounding box center [607, 216] width 5 height 9
click at [609, 219] on icon "Previous month" at bounding box center [608, 217] width 18 height 18
click at [608, 215] on icon "Previous month" at bounding box center [607, 216] width 5 height 9
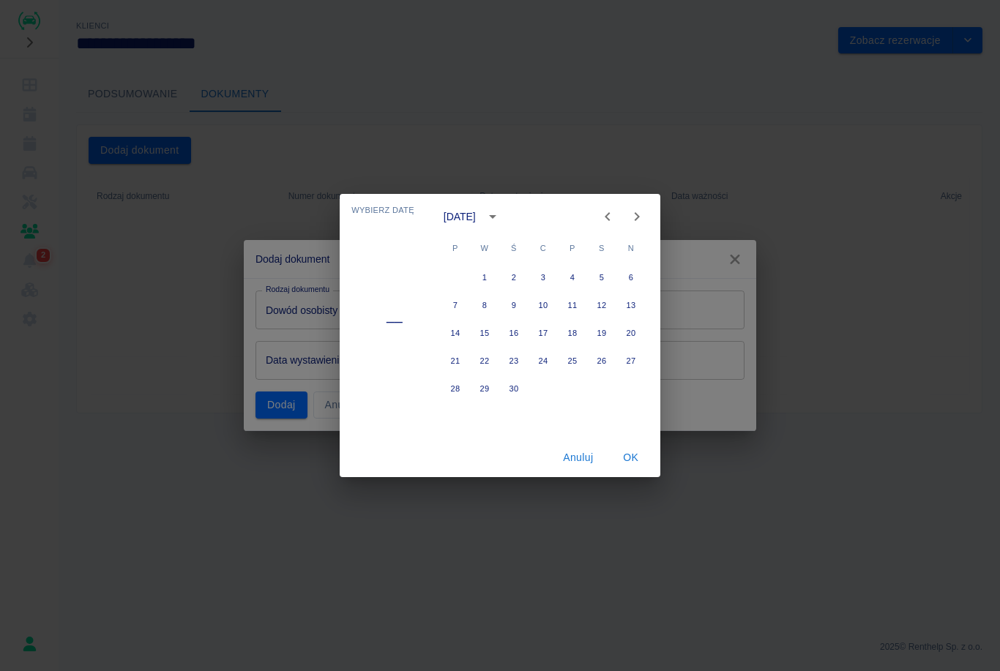
click at [607, 215] on icon "Previous month" at bounding box center [607, 216] width 5 height 9
click at [605, 220] on icon "Previous month" at bounding box center [608, 217] width 18 height 18
click at [485, 371] on button "21" at bounding box center [484, 361] width 26 height 26
type input "[DATE]"
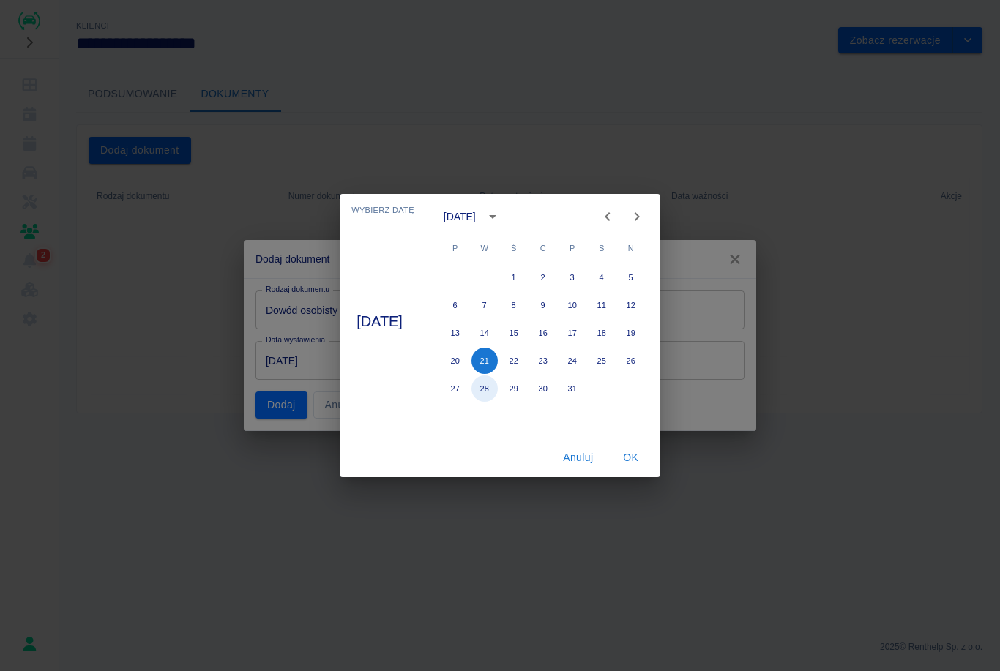
click at [498, 388] on button "28" at bounding box center [484, 388] width 26 height 26
type input "[DATE]"
click at [648, 463] on button "OK" at bounding box center [630, 457] width 47 height 27
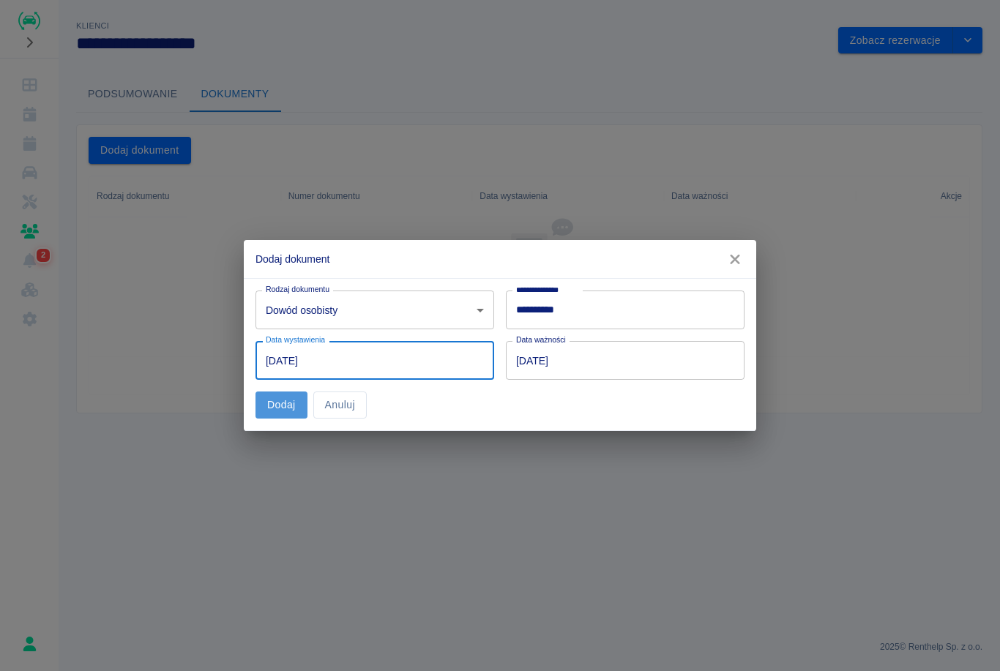
click at [292, 412] on button "Dodaj" at bounding box center [281, 405] width 52 height 27
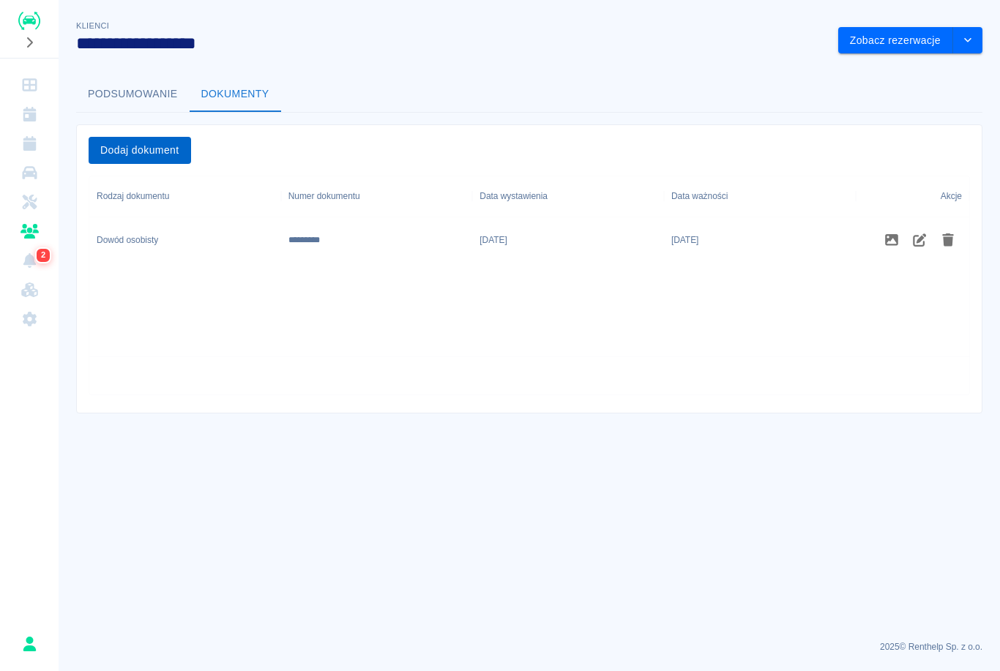
click at [129, 154] on button "Dodaj dokument" at bounding box center [140, 150] width 102 height 27
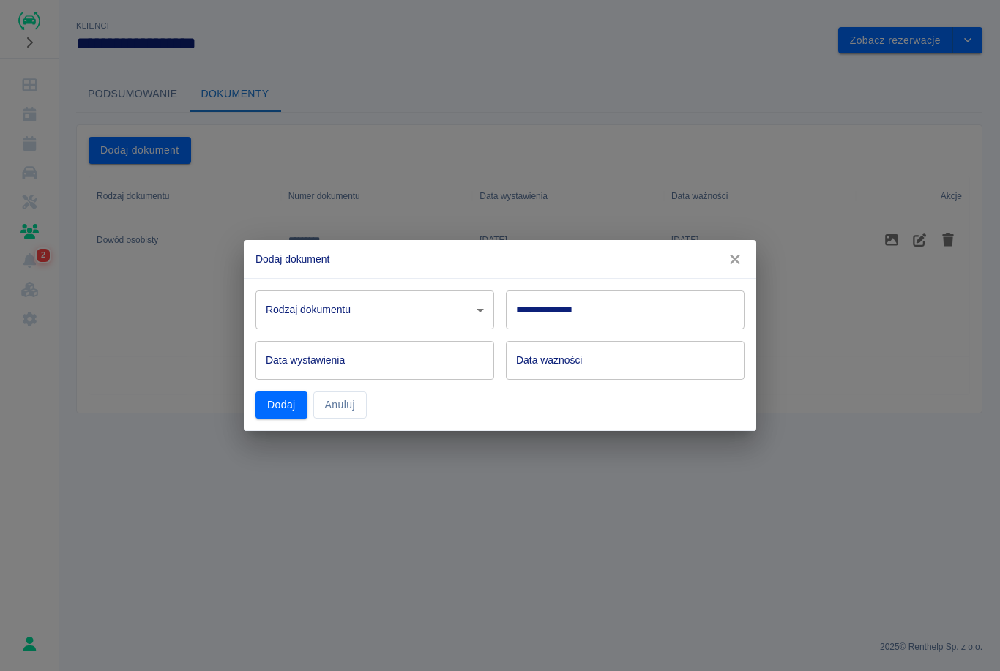
click at [391, 312] on body "**********" at bounding box center [500, 335] width 1000 height 671
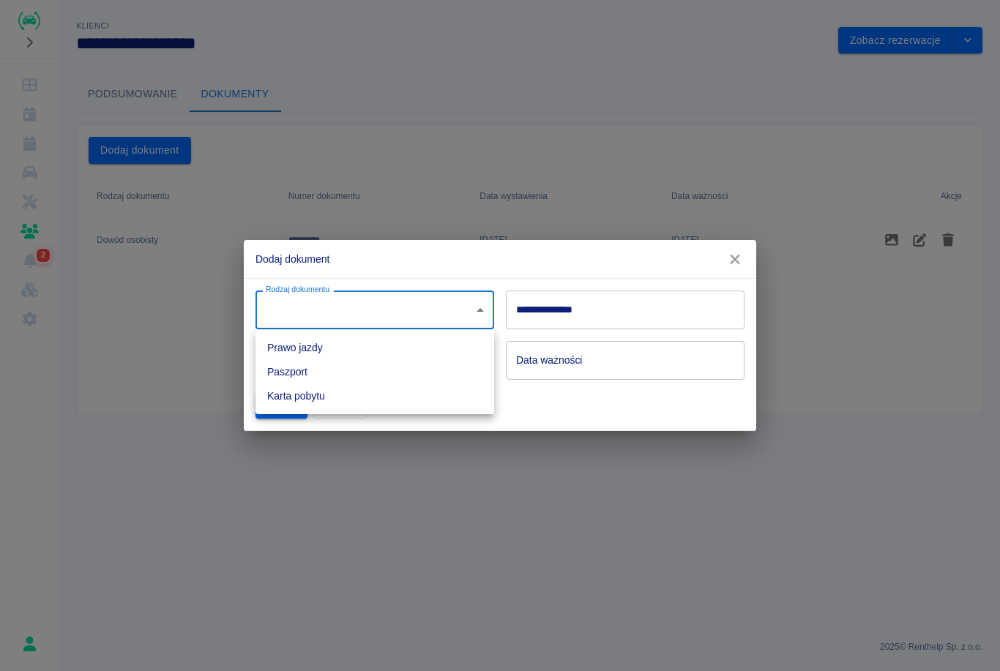
click at [346, 349] on li "Prawo jazdy" at bounding box center [374, 348] width 239 height 24
type input "driverLicense"
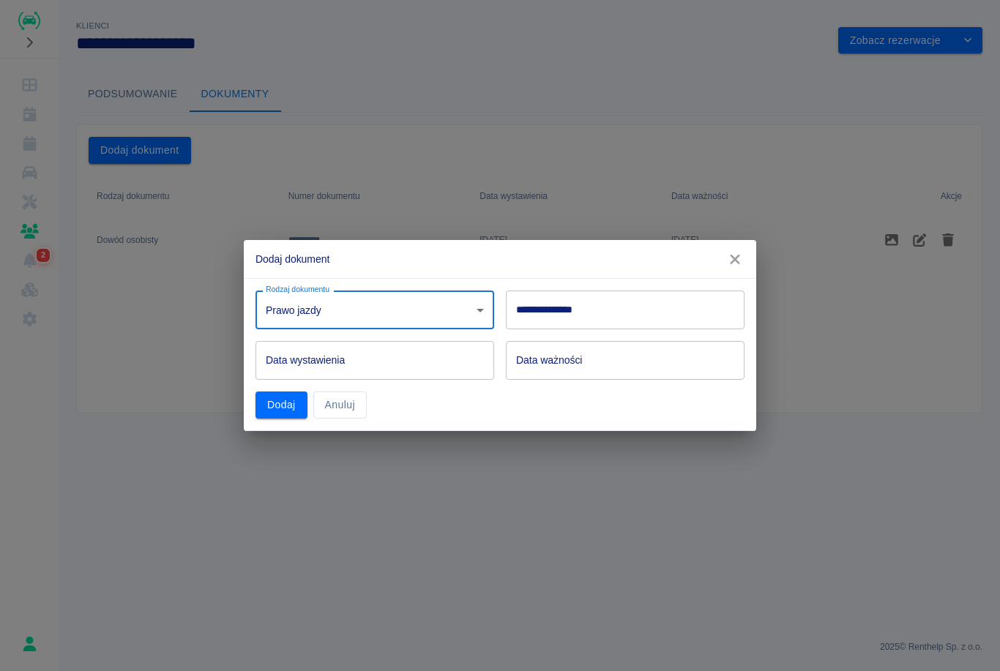
click at [633, 313] on input "**********" at bounding box center [625, 310] width 239 height 39
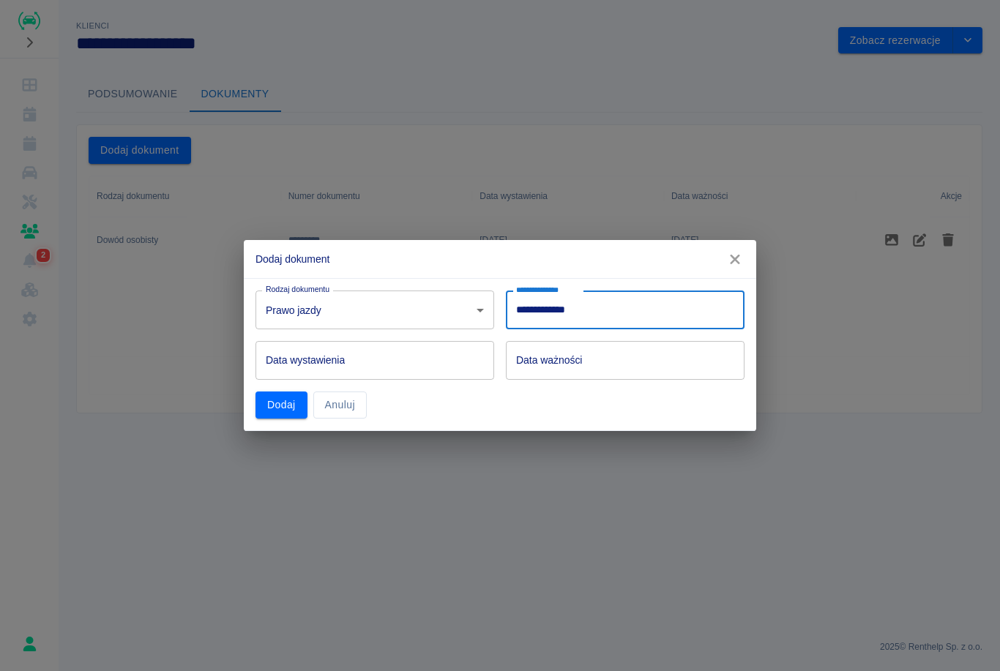
type input "**********"
click at [341, 360] on div "Data wystawienia Data wystawienia" at bounding box center [374, 360] width 239 height 39
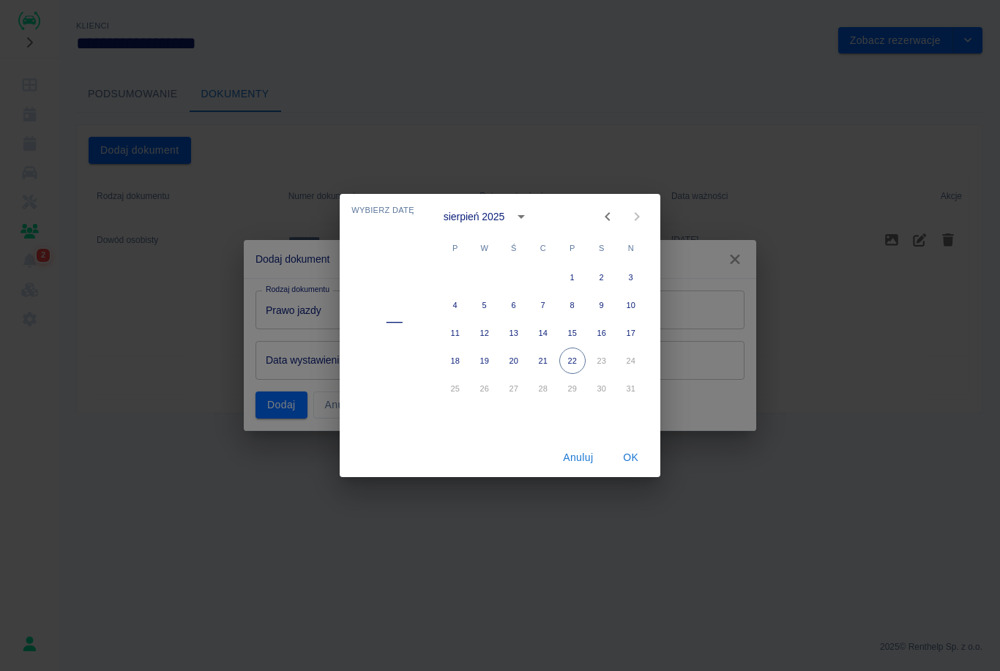
click at [498, 214] on div "sierpień 2025" at bounding box center [474, 216] width 61 height 15
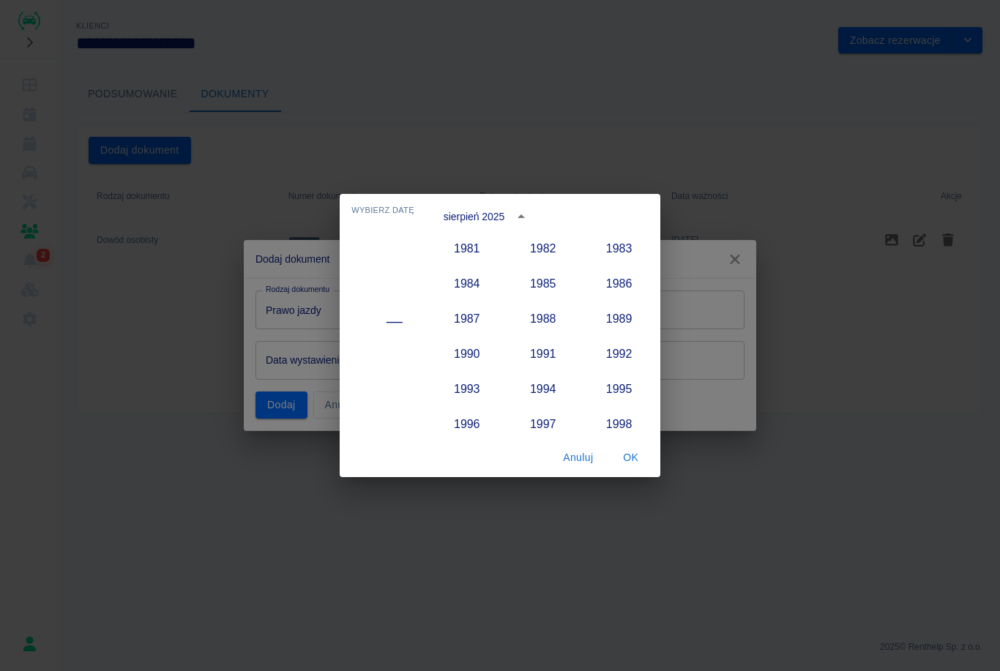
scroll to position [971, 0]
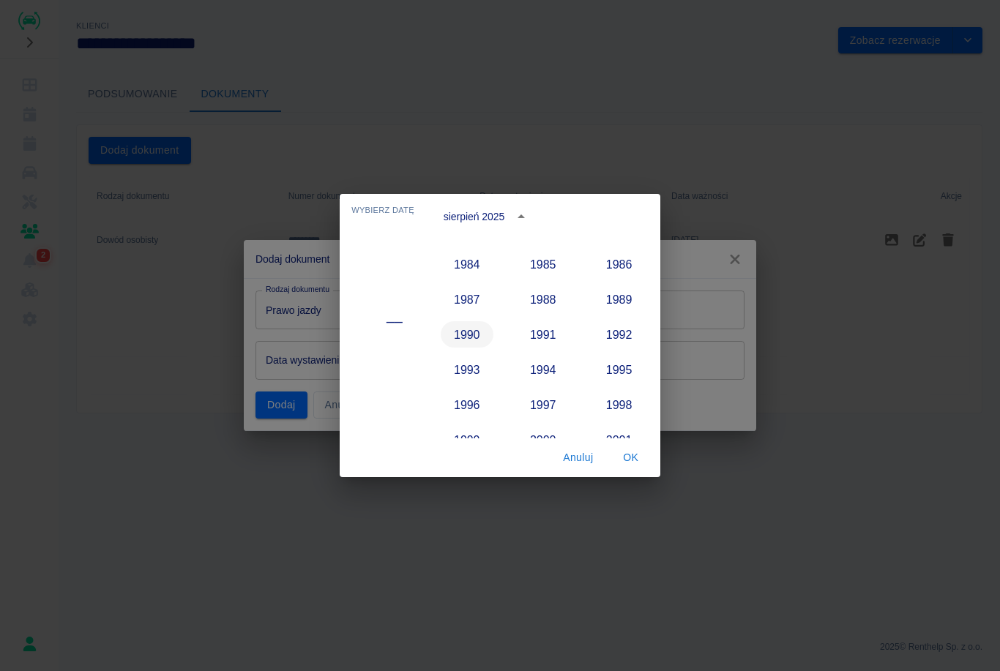
click at [475, 335] on button "1990" at bounding box center [467, 334] width 53 height 26
type input "[DATE]"
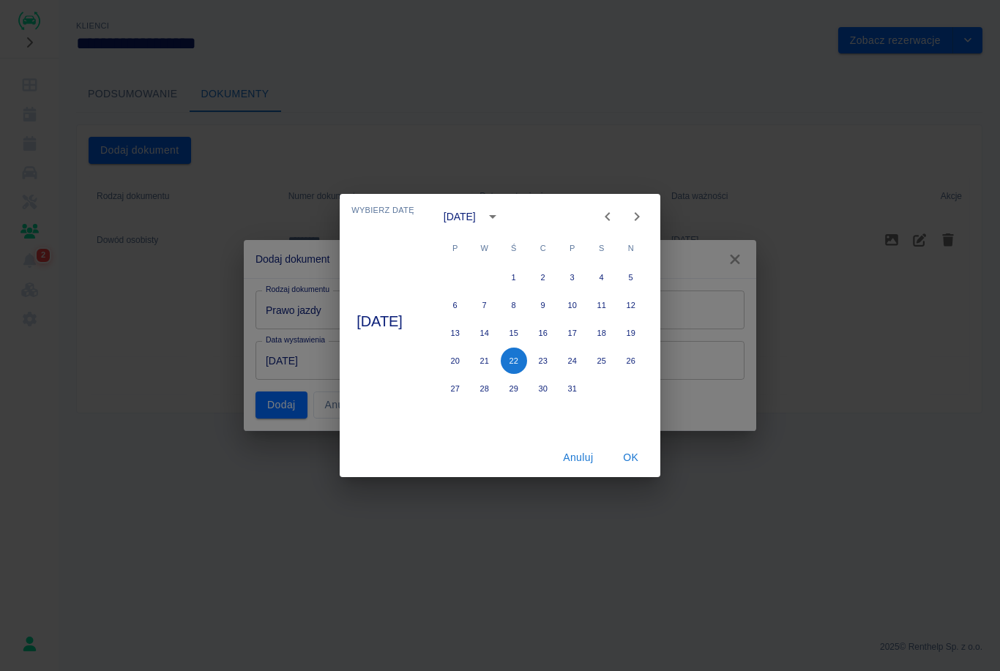
click at [616, 220] on icon "Previous month" at bounding box center [608, 217] width 18 height 18
click at [616, 213] on icon "Previous month" at bounding box center [608, 217] width 18 height 18
click at [616, 214] on icon "Previous month" at bounding box center [608, 217] width 18 height 18
click at [616, 210] on icon "Previous month" at bounding box center [608, 217] width 18 height 18
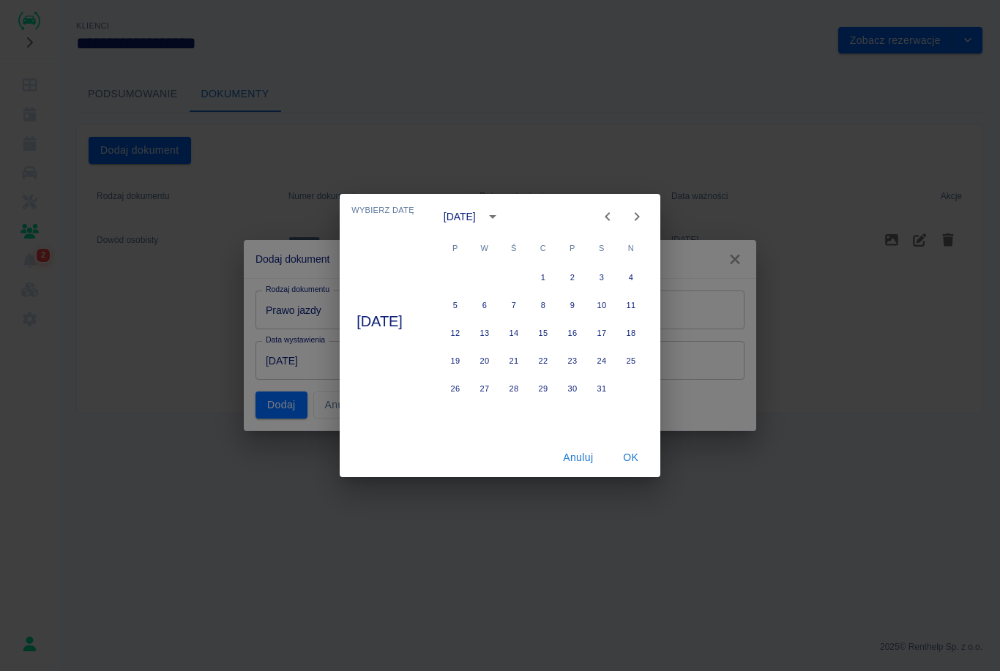
click at [616, 210] on icon "Previous month" at bounding box center [608, 217] width 18 height 18
click at [468, 329] on button "12" at bounding box center [455, 333] width 26 height 26
type input "[DATE]"
click at [644, 458] on button "OK" at bounding box center [630, 457] width 47 height 27
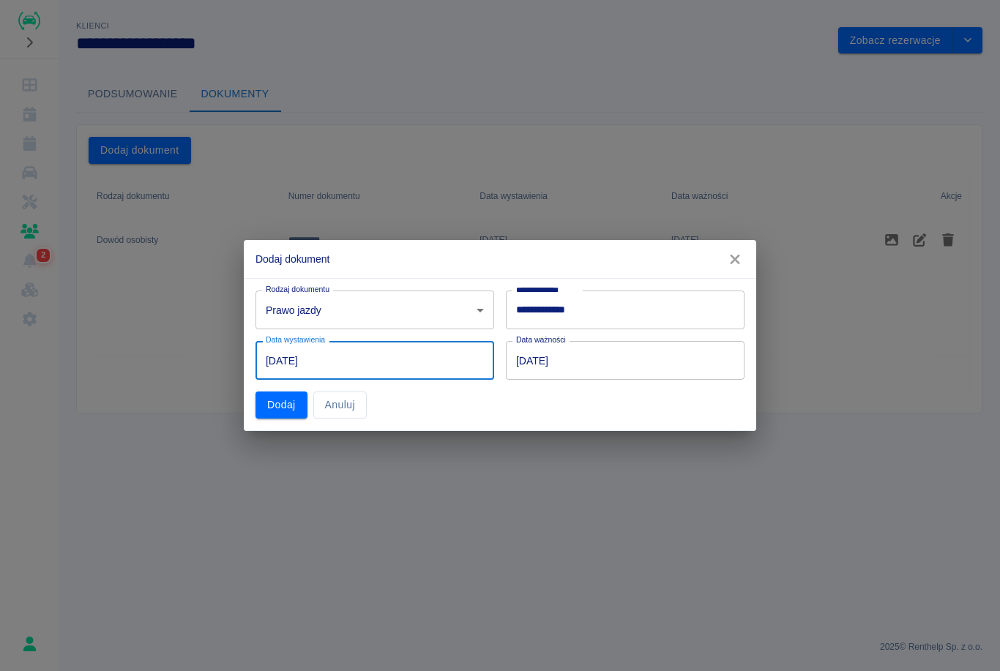
click at [617, 358] on input "[DATE]" at bounding box center [620, 360] width 228 height 39
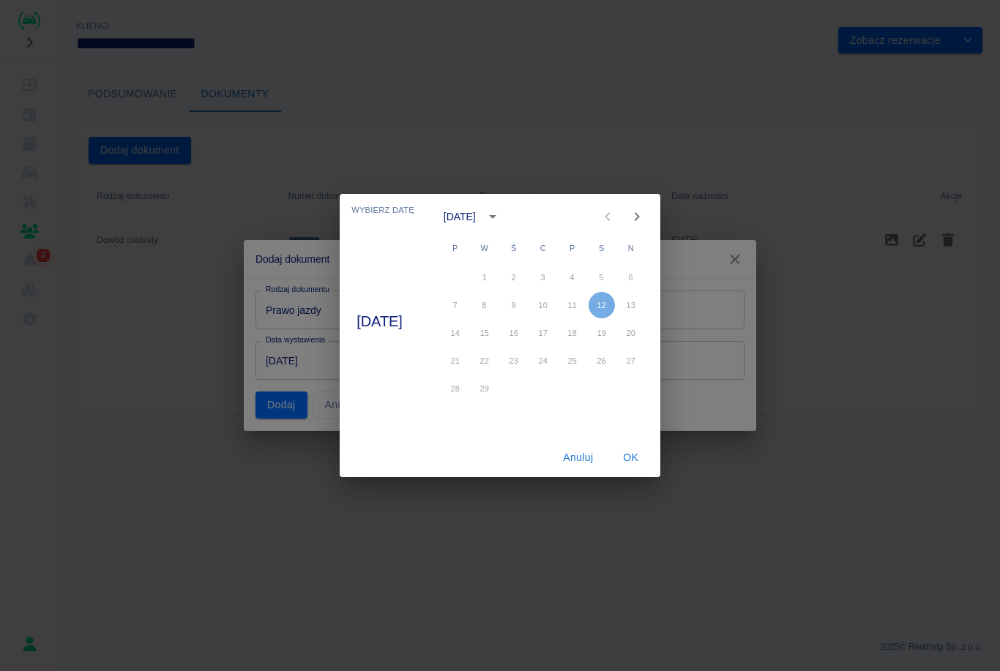
click at [493, 216] on button "calendar view is open, switch to year view" at bounding box center [492, 216] width 25 height 25
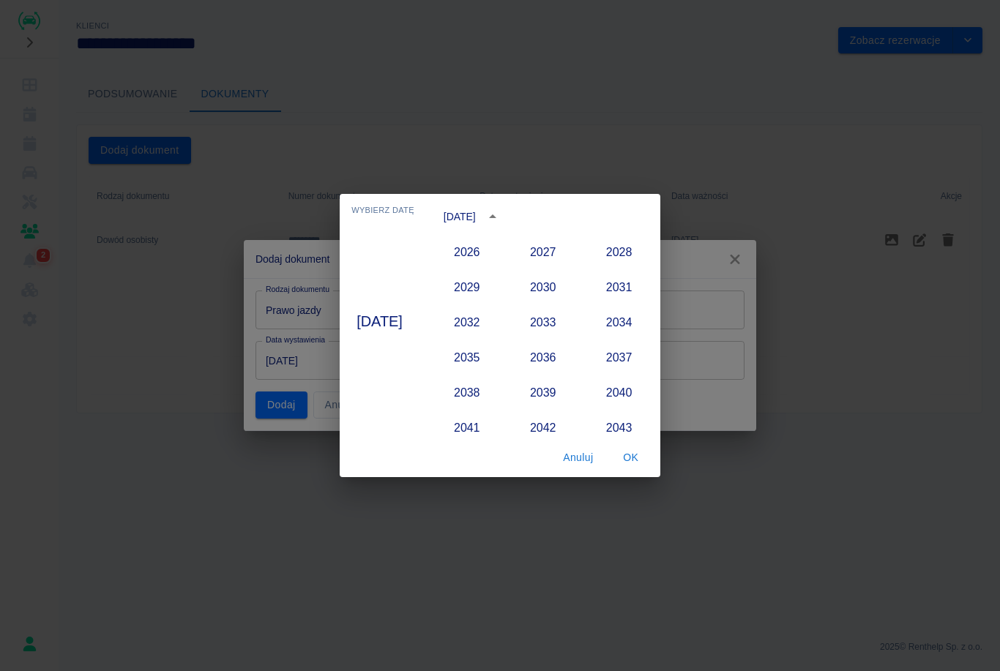
scroll to position [1484, 0]
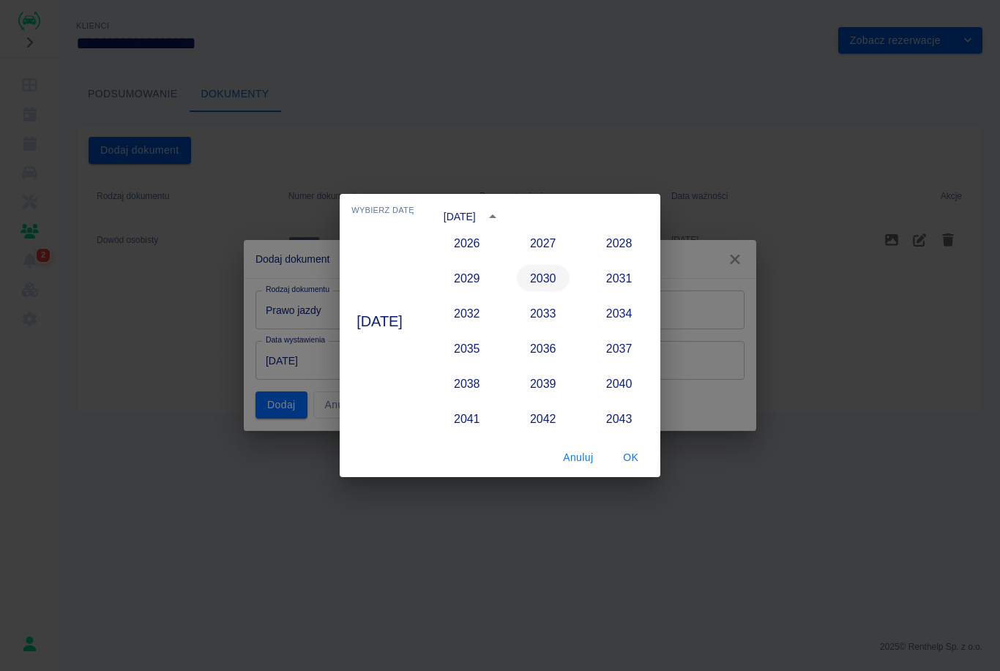
click at [550, 280] on button "2030" at bounding box center [543, 278] width 53 height 26
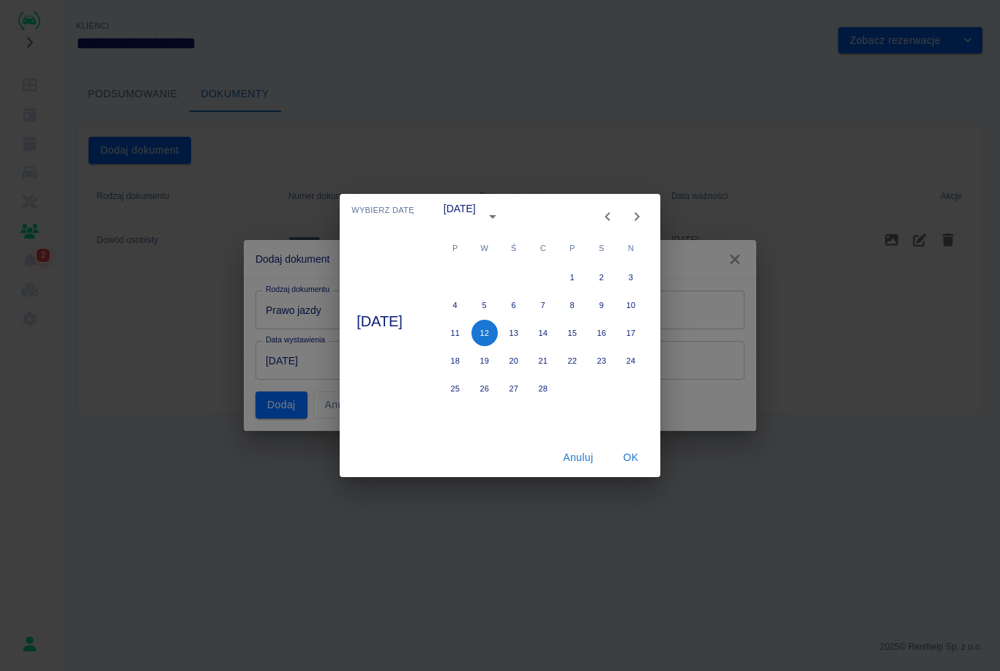
type input "[DATE]"
click at [642, 461] on button "OK" at bounding box center [630, 457] width 47 height 27
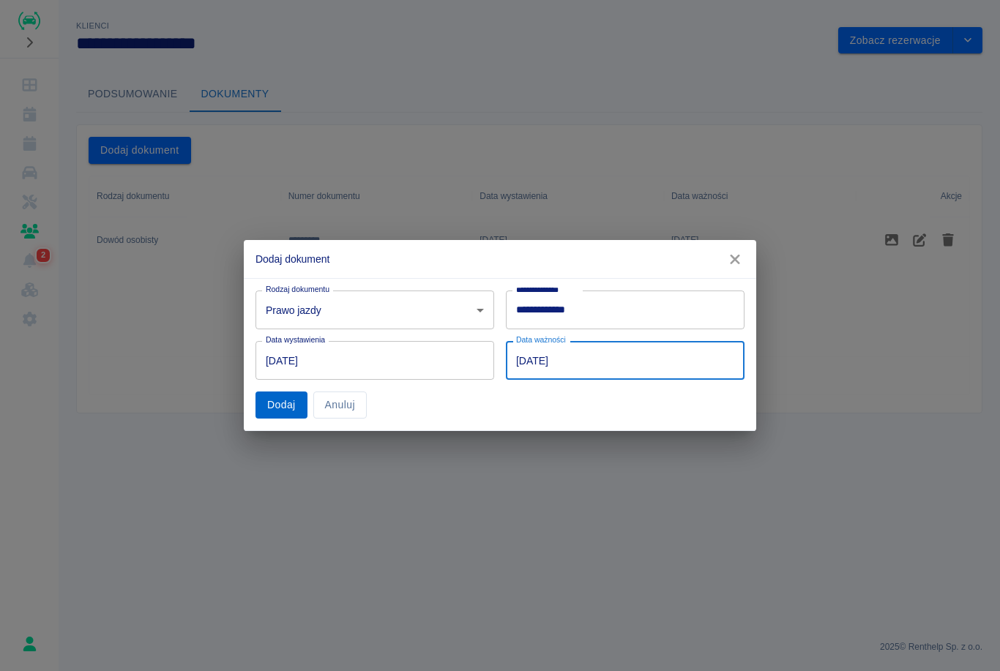
click at [288, 414] on button "Dodaj" at bounding box center [281, 405] width 52 height 27
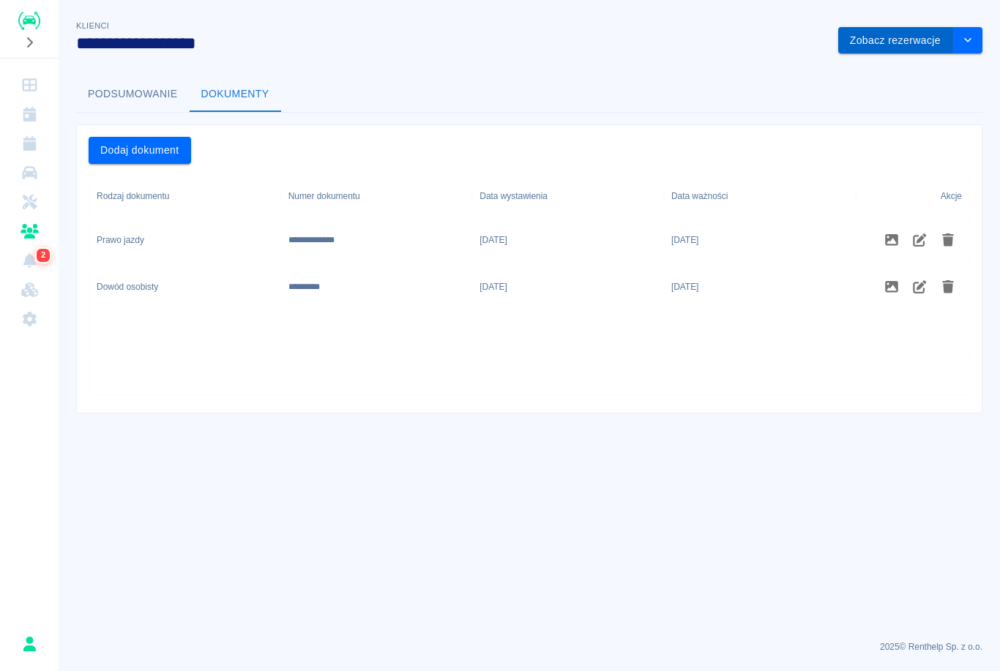
click at [913, 47] on button "Zobacz rezerwacje" at bounding box center [895, 40] width 115 height 27
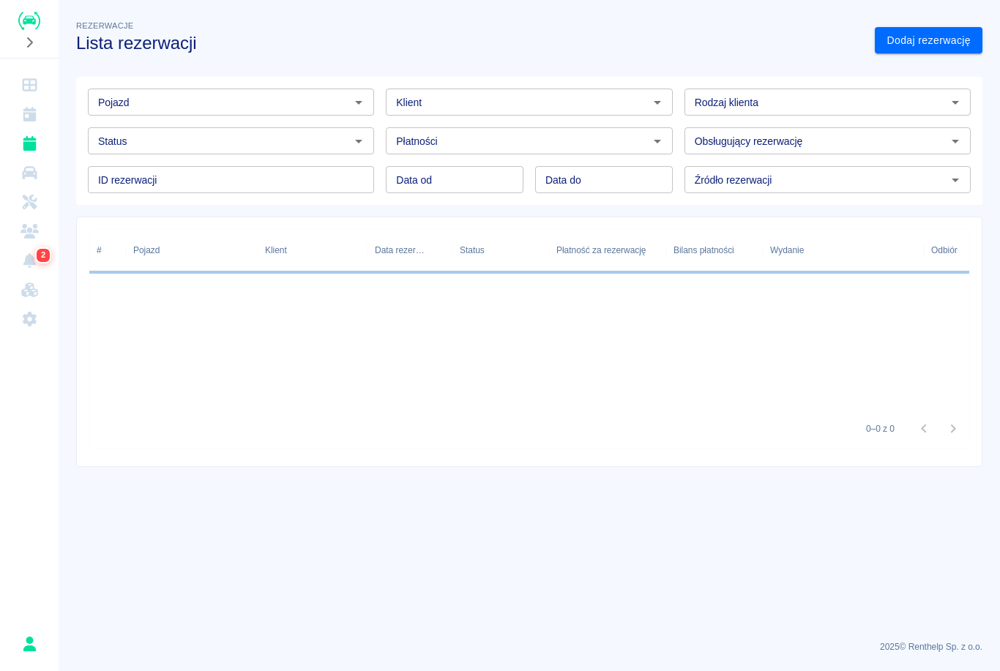
type input "[PERSON_NAME] ([PHONE_NUMBER])"
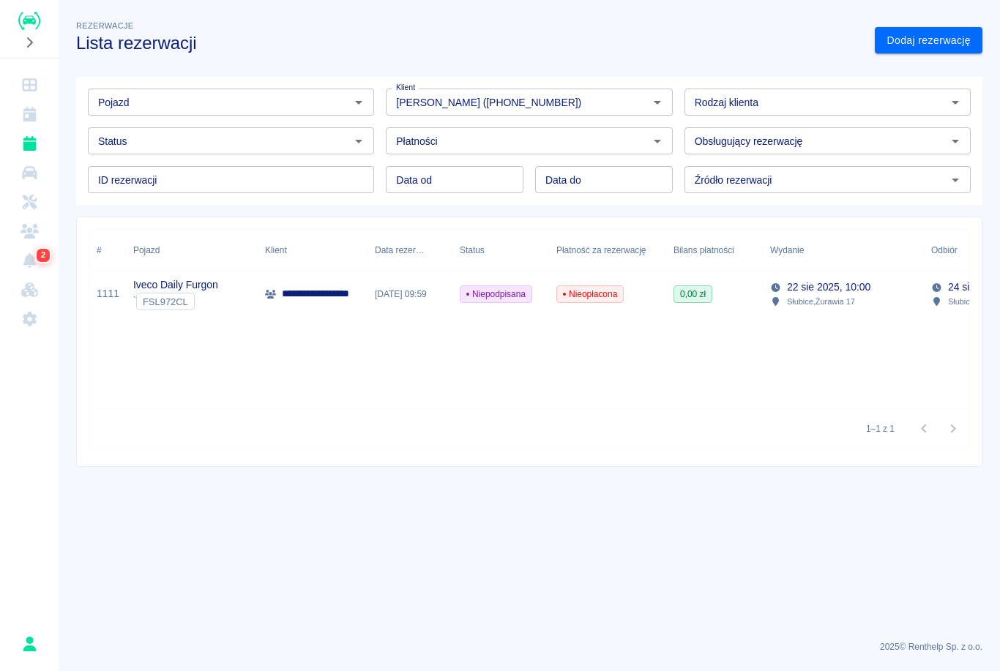
click at [307, 297] on p "**********" at bounding box center [326, 293] width 89 height 15
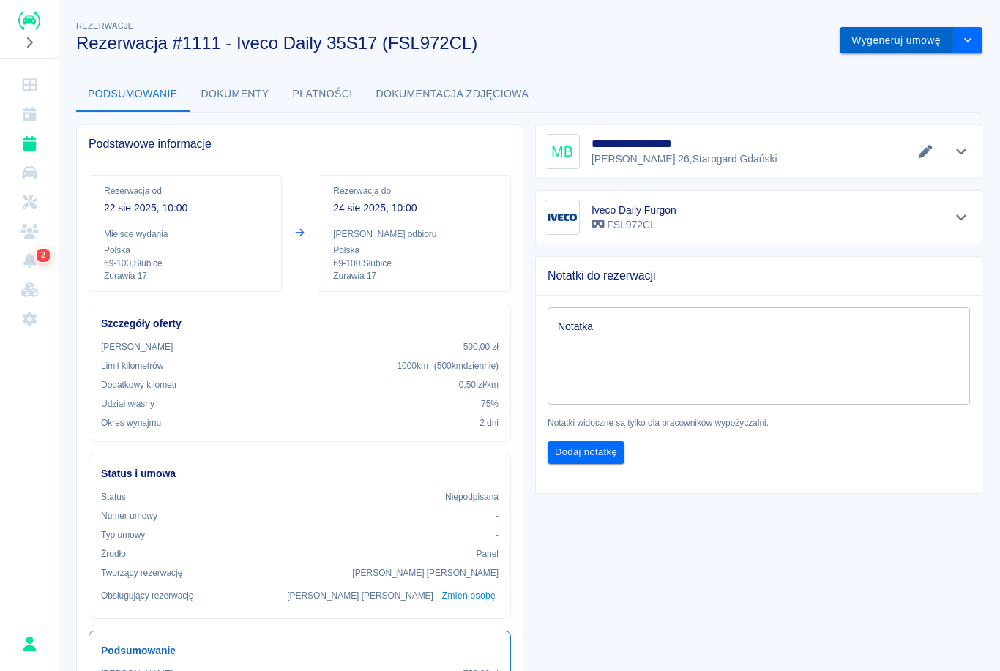
click at [906, 47] on button "Wygeneruj umowę" at bounding box center [896, 40] width 113 height 27
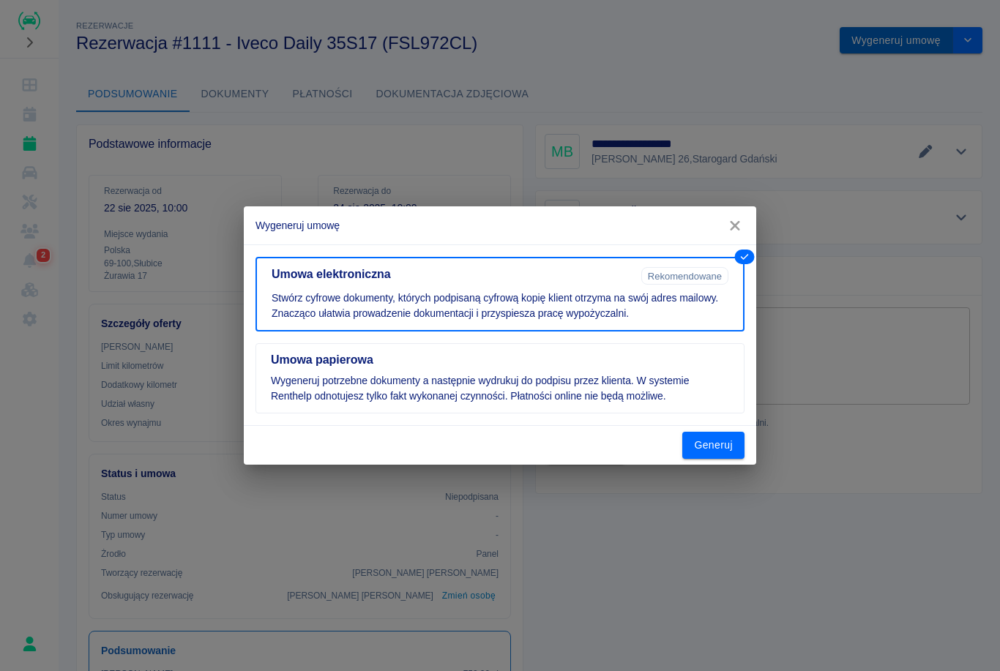
click at [628, 394] on p "Wygeneruj potrzebne dokumenty a następnie wydrukuj do podpisu przez klienta. W …" at bounding box center [500, 388] width 458 height 31
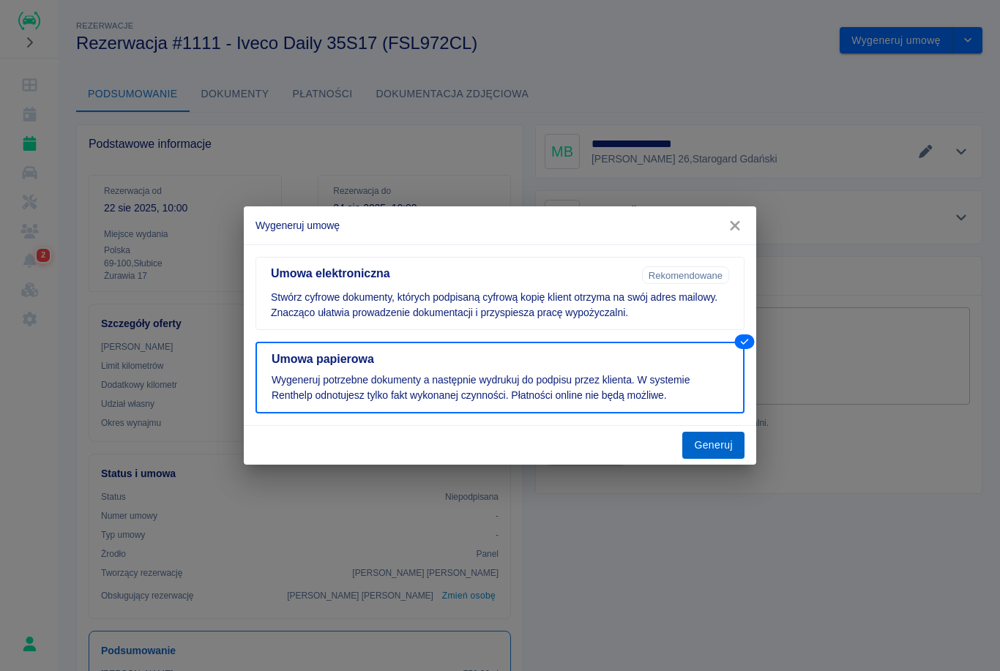
click at [719, 449] on button "Generuj" at bounding box center [713, 445] width 62 height 27
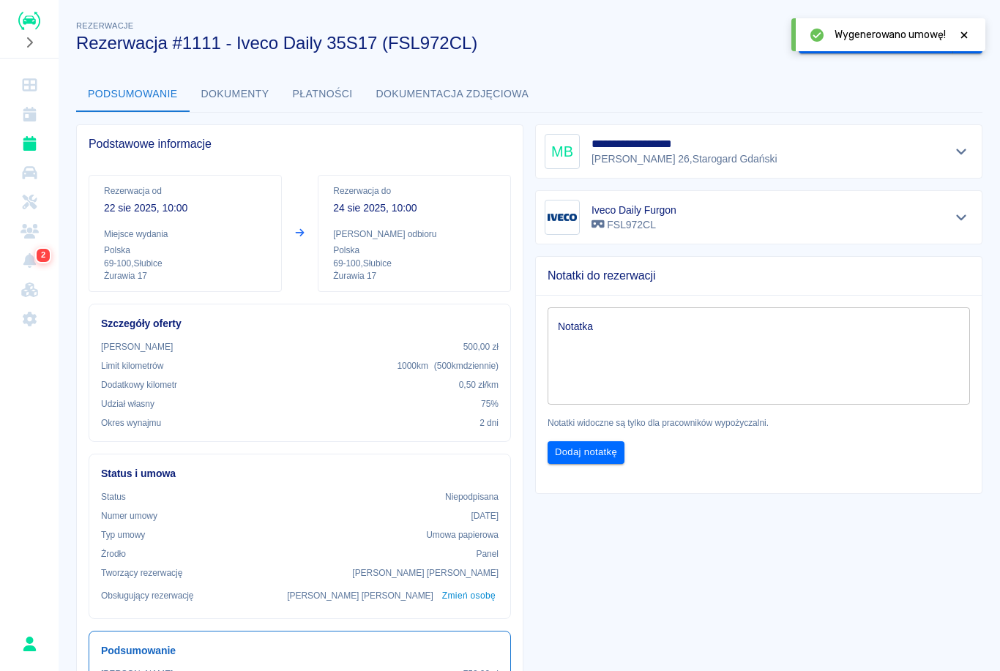
click at [970, 34] on icon at bounding box center [963, 35] width 13 height 10
click at [971, 45] on button "drop-down" at bounding box center [967, 40] width 29 height 27
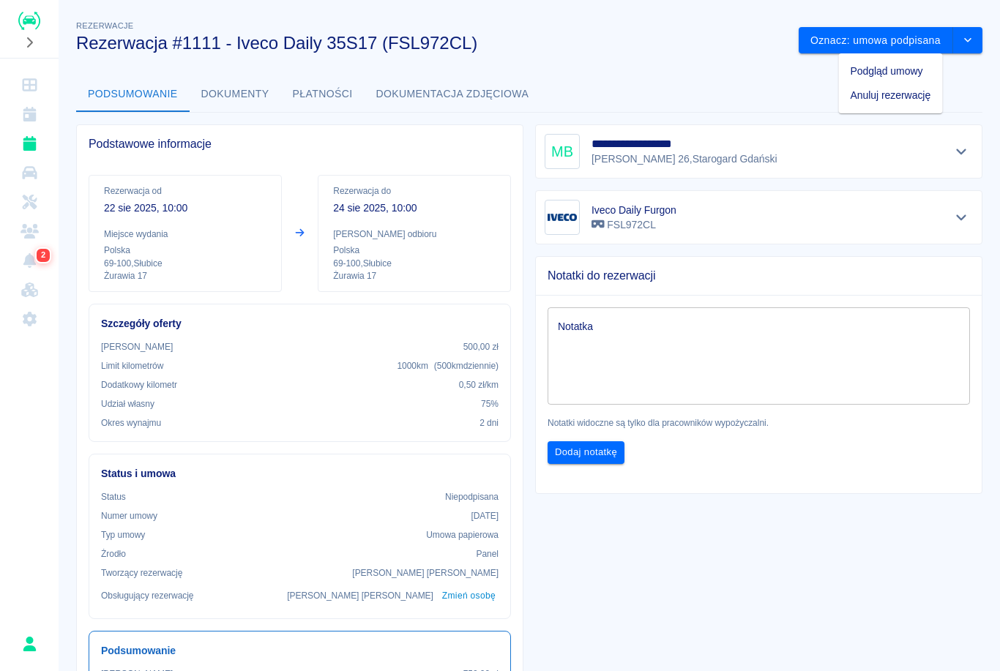
click at [911, 74] on li "Podgląd umowy" at bounding box center [891, 71] width 104 height 24
